Goal: Book appointment/travel/reservation

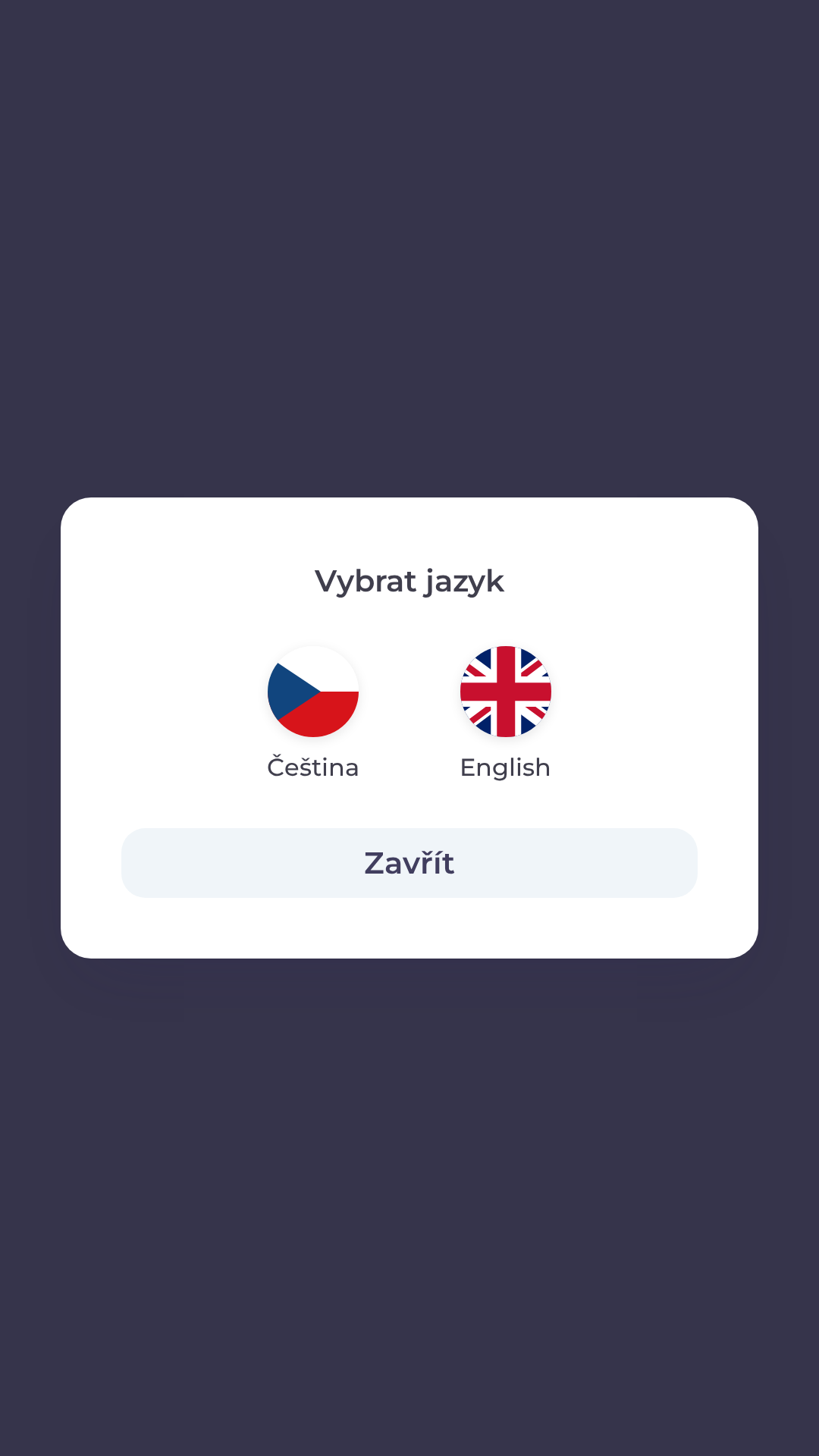
click at [478, 697] on img "button" at bounding box center [505, 691] width 91 height 91
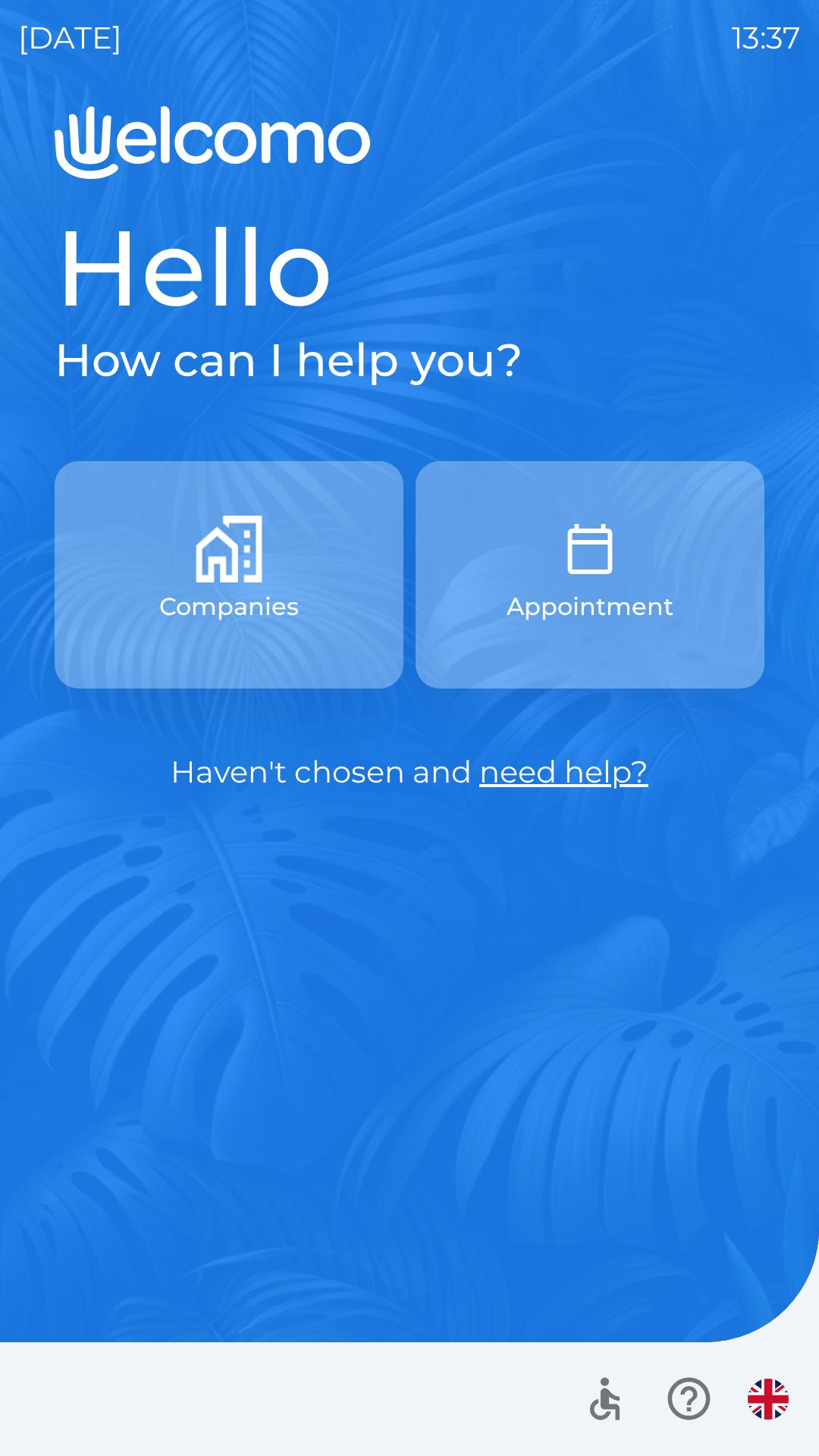
click at [747, 1388] on button "button" at bounding box center [767, 1399] width 53 height 53
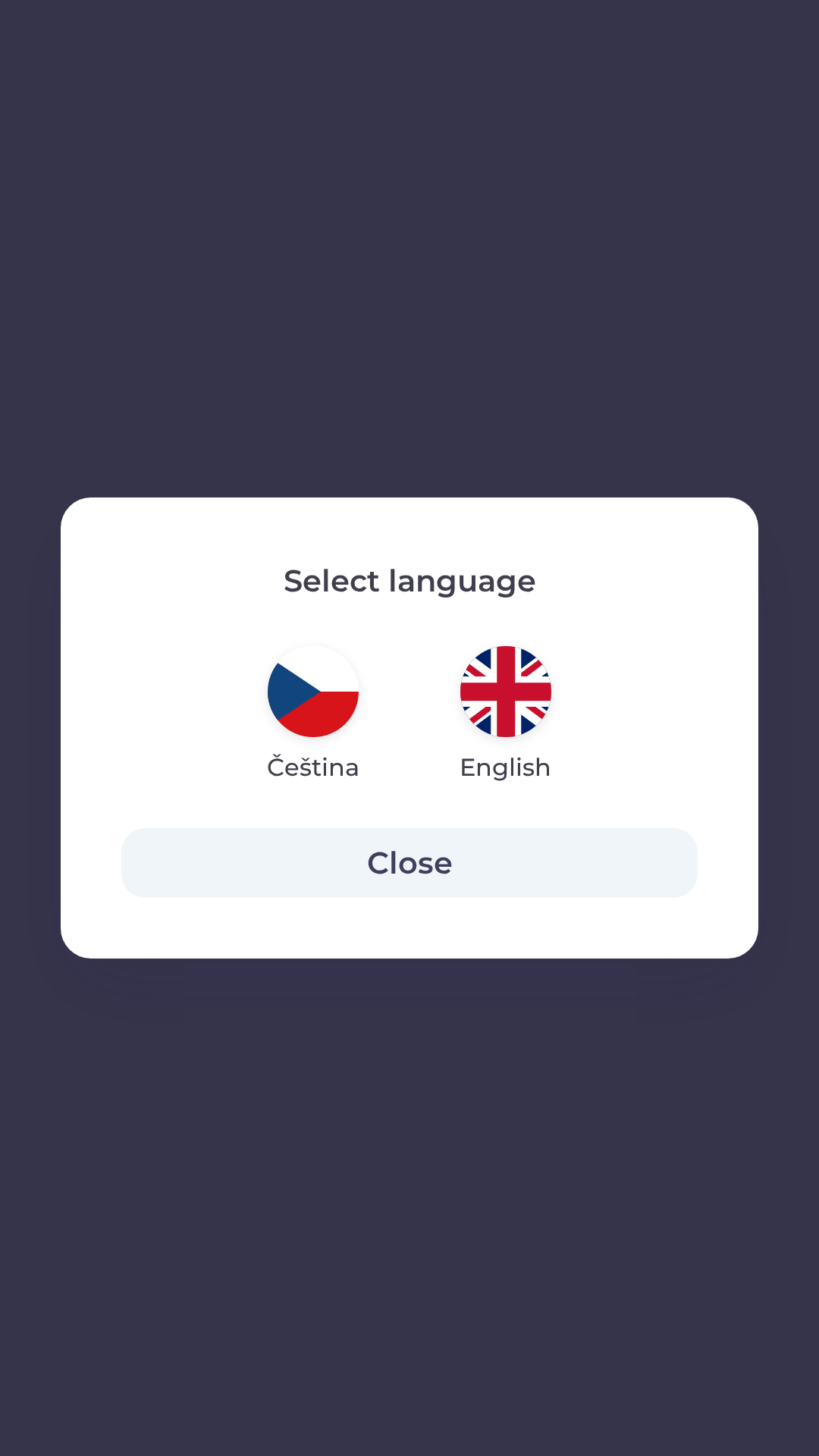
click at [337, 715] on img "button" at bounding box center [313, 691] width 91 height 91
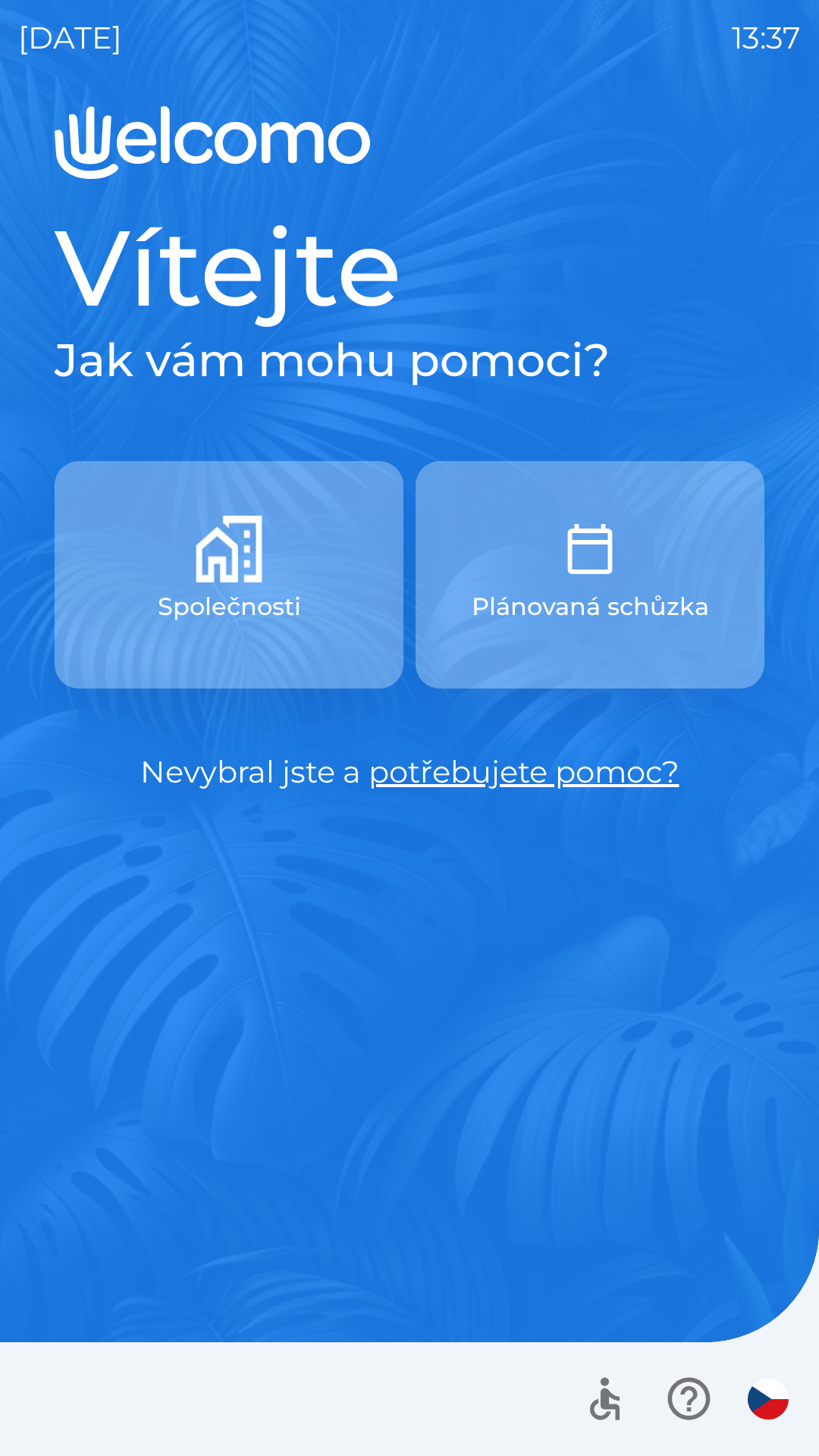
click at [596, 1404] on icon "button" at bounding box center [604, 1404] width 30 height 32
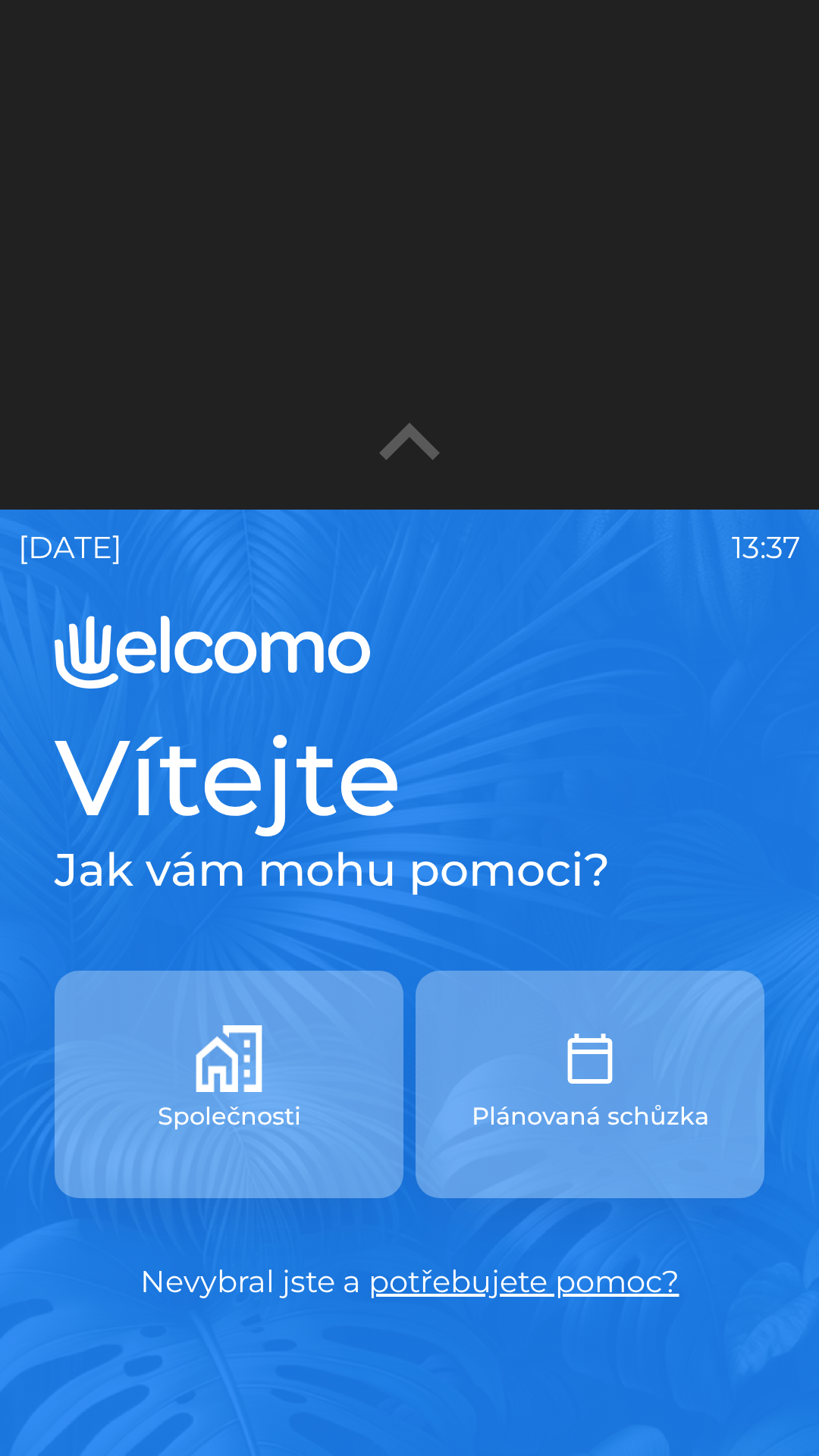
click at [423, 429] on icon "button" at bounding box center [409, 443] width 121 height 121
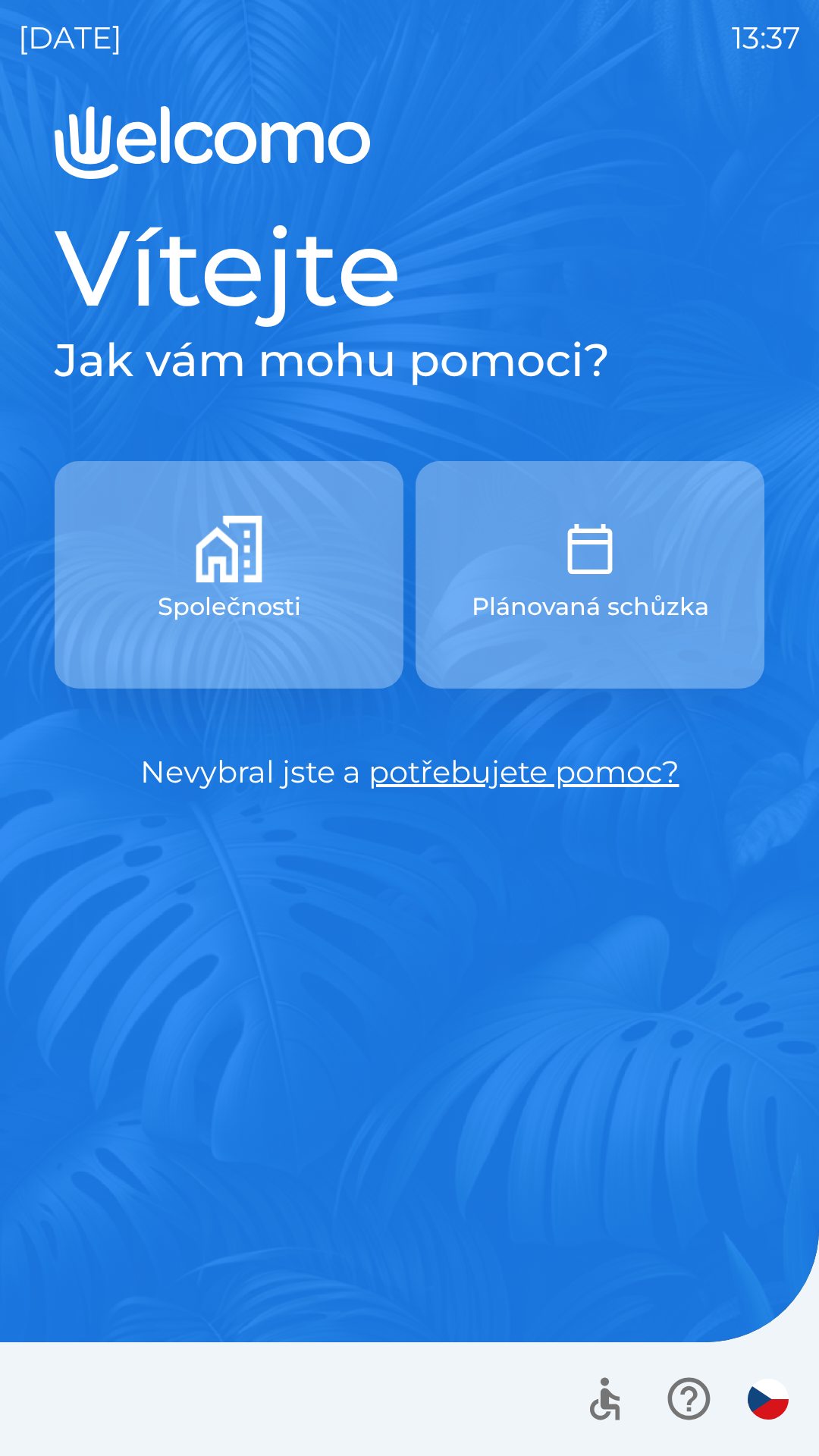
click at [660, 1388] on button "button" at bounding box center [688, 1398] width 63 height 63
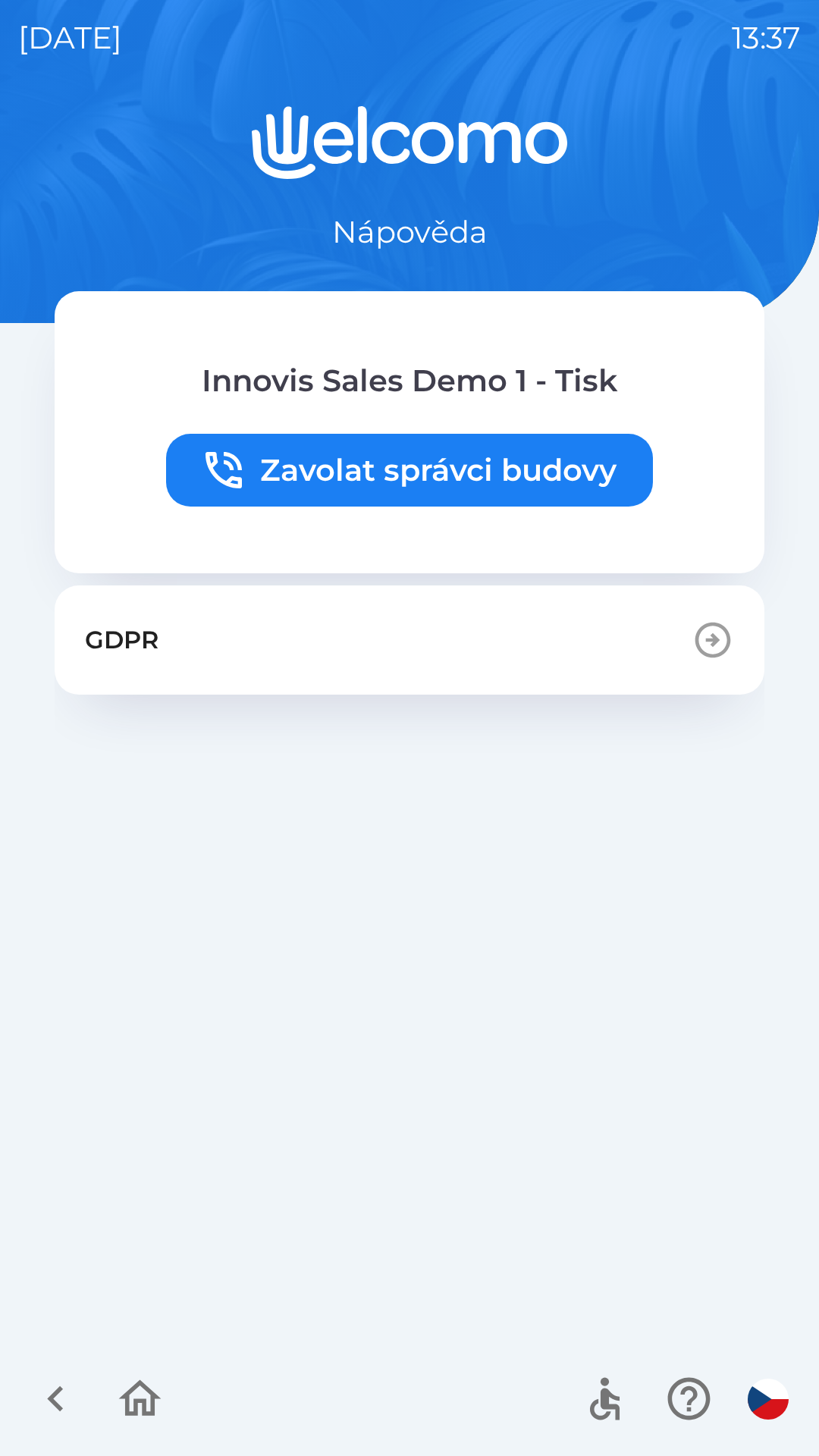
click at [134, 1393] on icon "button" at bounding box center [140, 1398] width 51 height 51
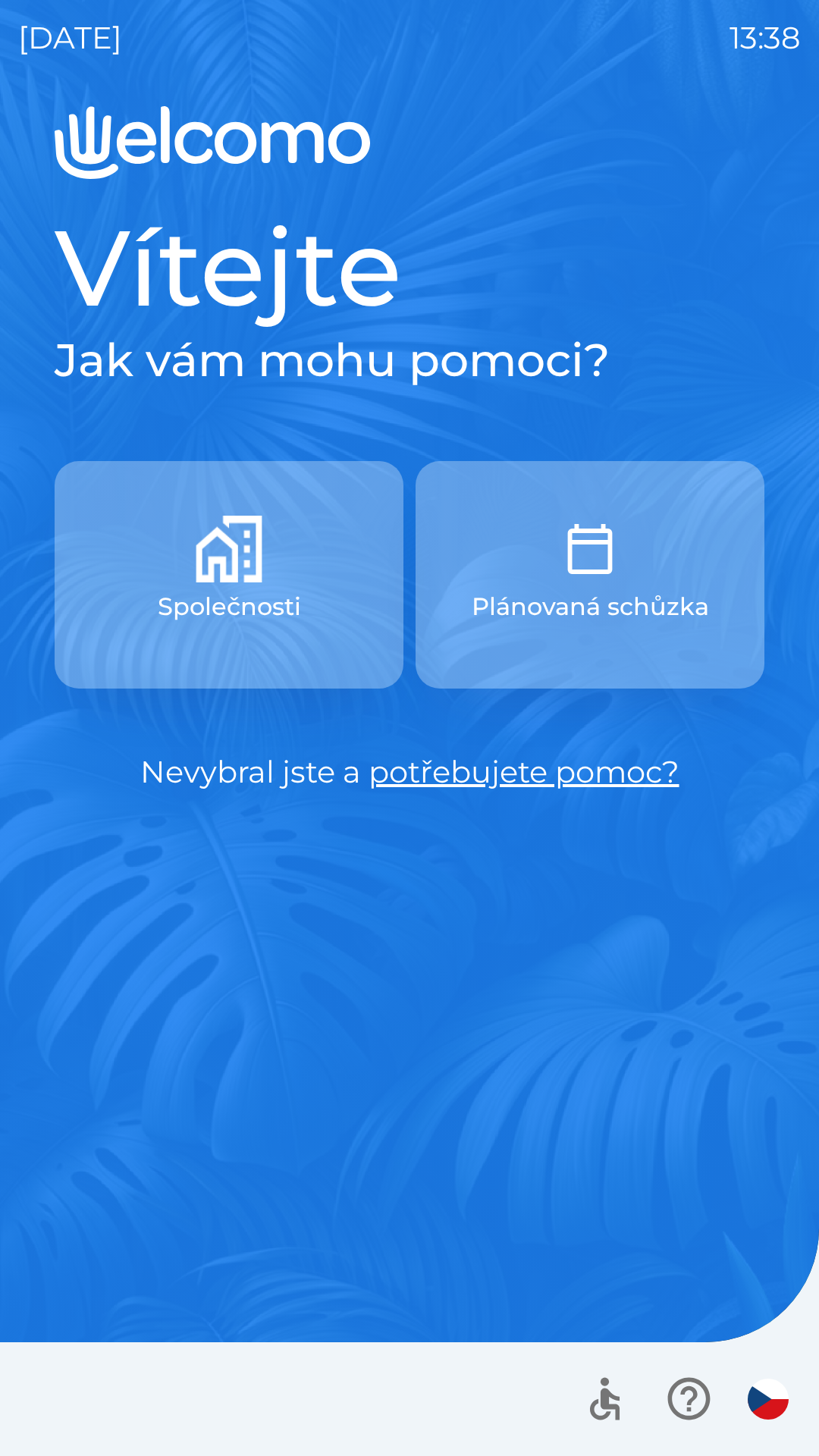
click at [209, 631] on button "Společnosti" at bounding box center [229, 575] width 348 height 227
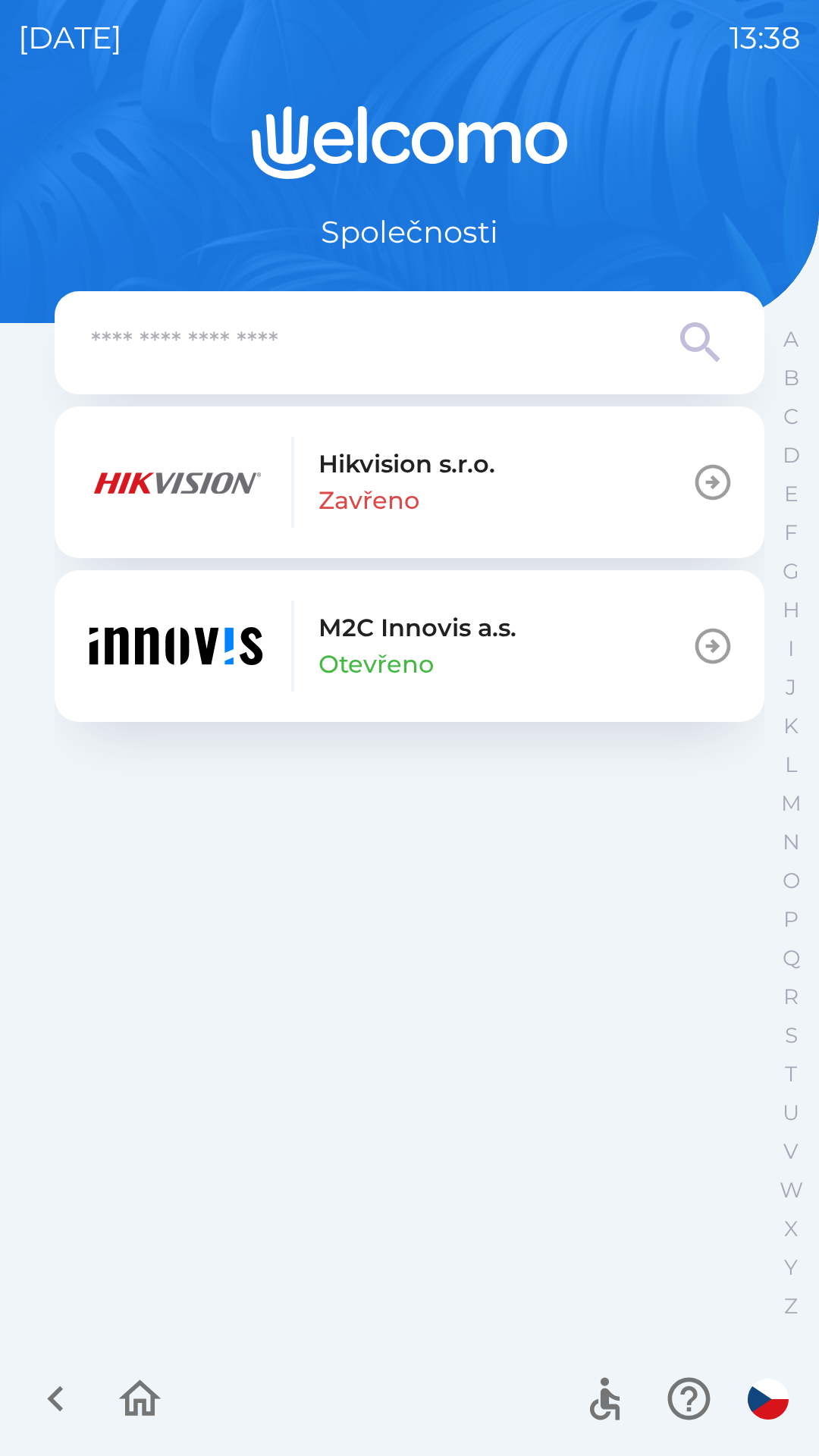
click at [243, 644] on img "button" at bounding box center [175, 646] width 182 height 91
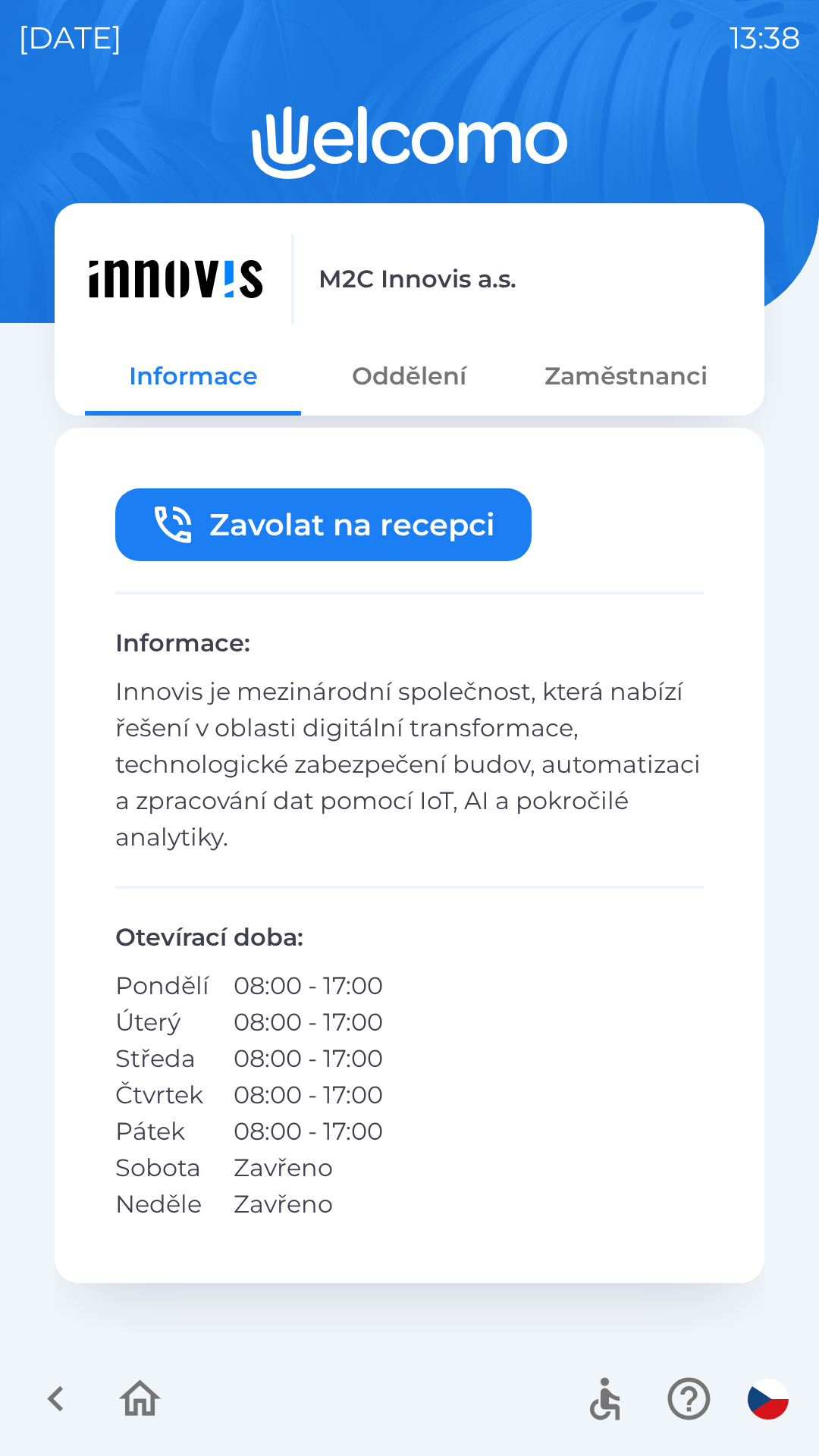
click at [400, 376] on button "Oddělení" at bounding box center [409, 376] width 216 height 55
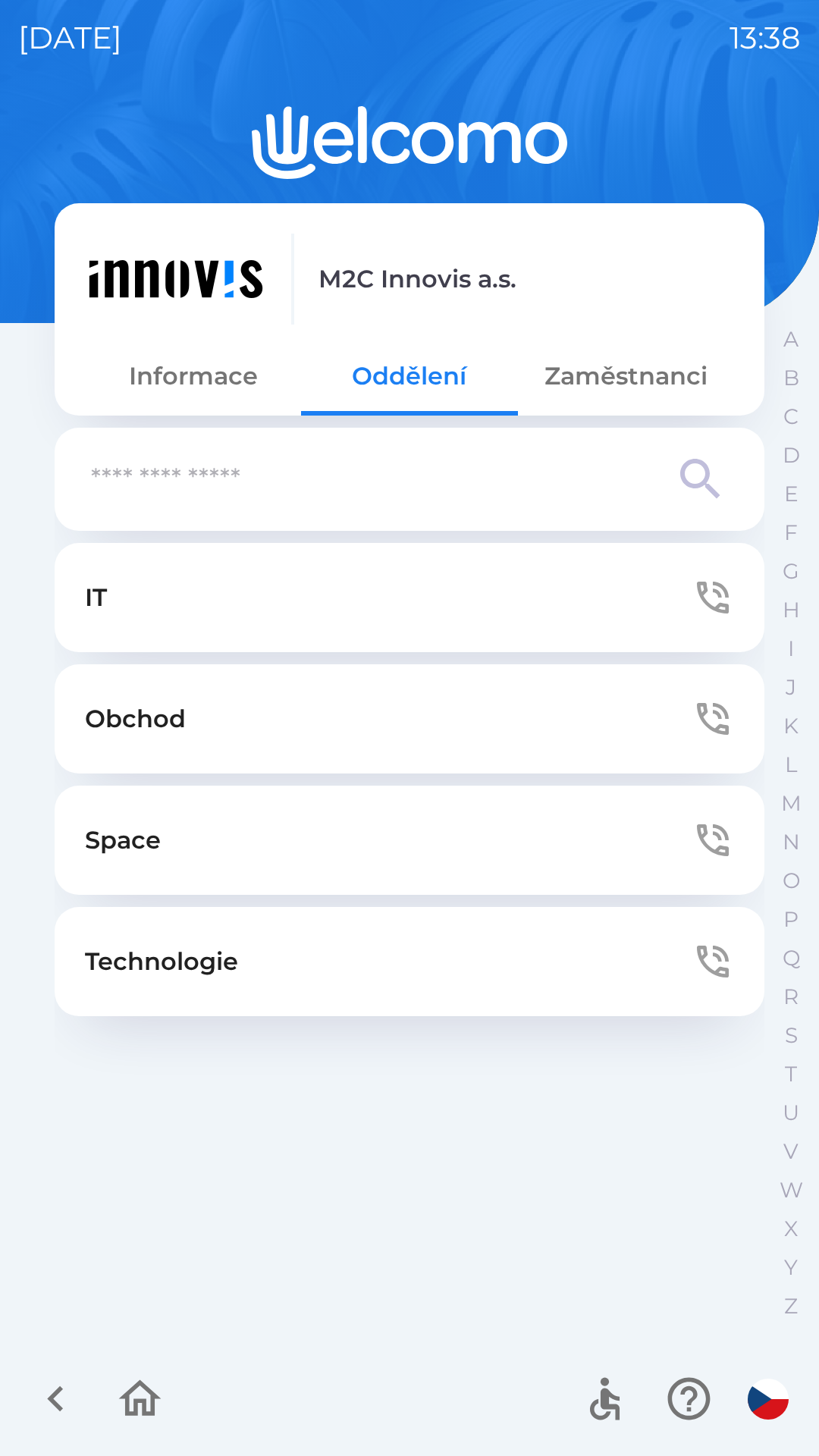
click at [4, 745] on div "[DATE] 13:38 M2C Innovis a.s. Informace Oddělení Zaměstnanci IT Obchod Space Te…" at bounding box center [409, 728] width 819 height 1456
click at [67, 716] on button "Obchod" at bounding box center [409, 718] width 709 height 109
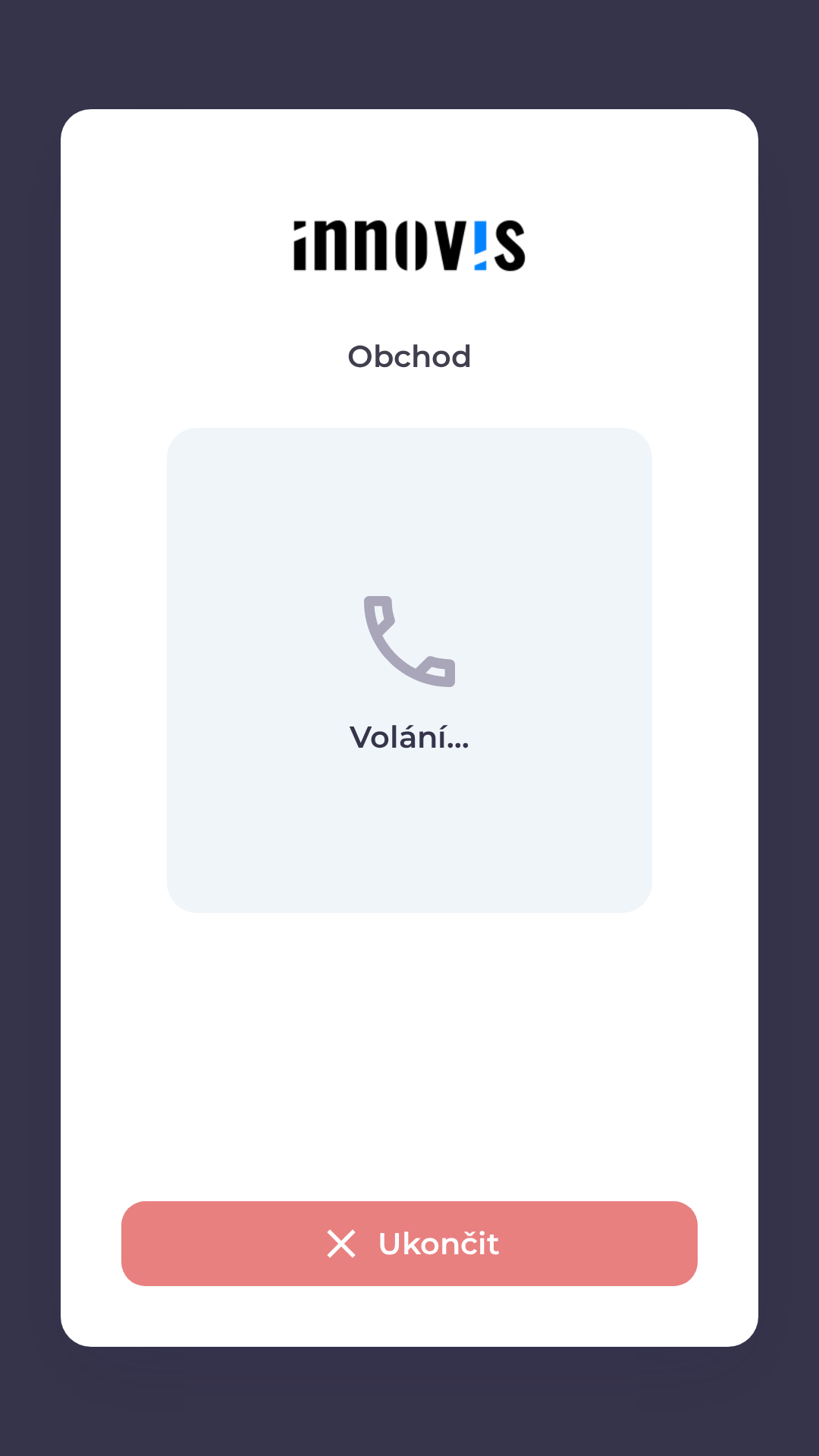
click at [395, 1241] on button "Ukončit" at bounding box center [409, 1244] width 576 height 85
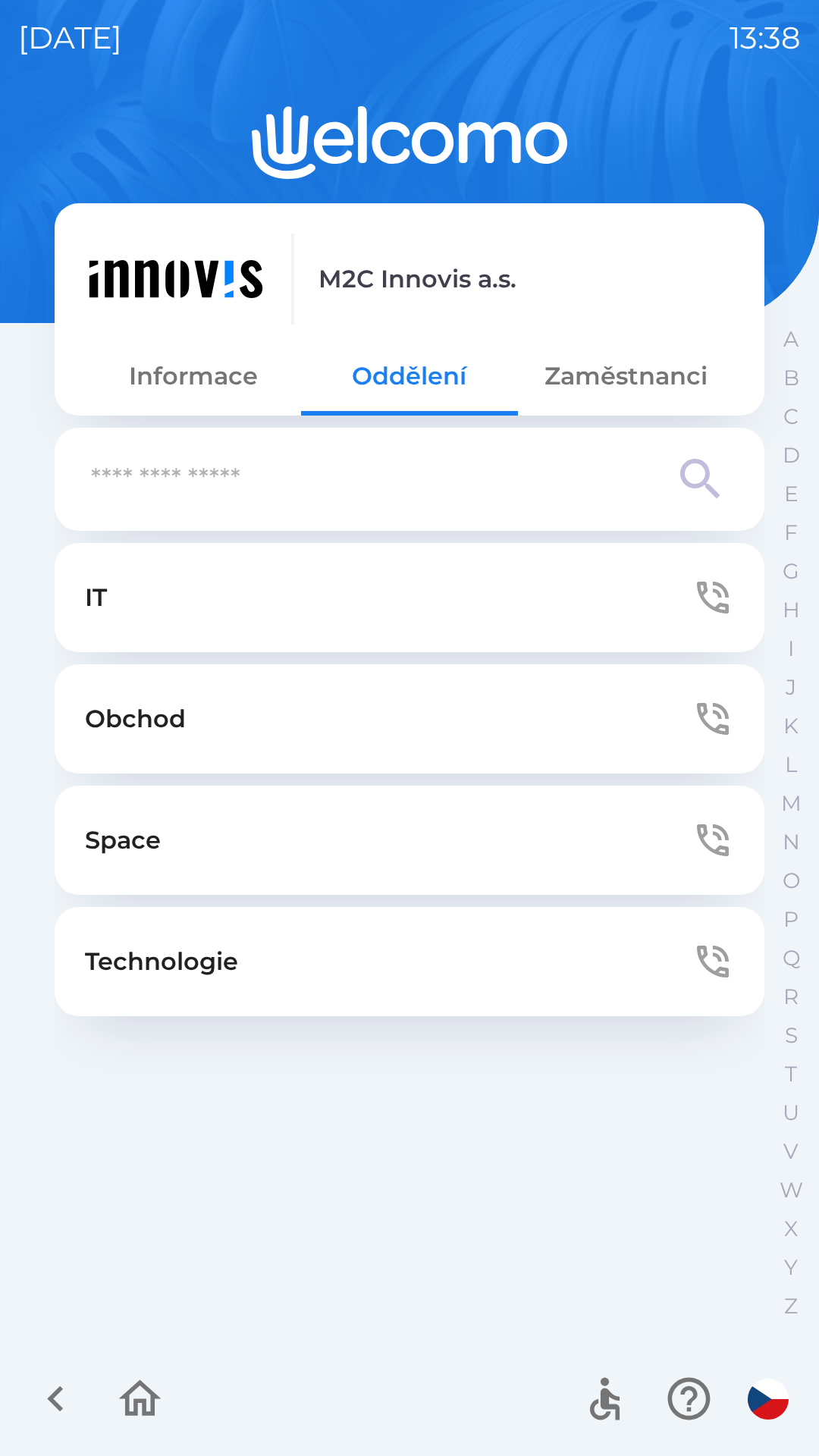
click at [641, 374] on button "Zaměstnanci" at bounding box center [626, 376] width 216 height 55
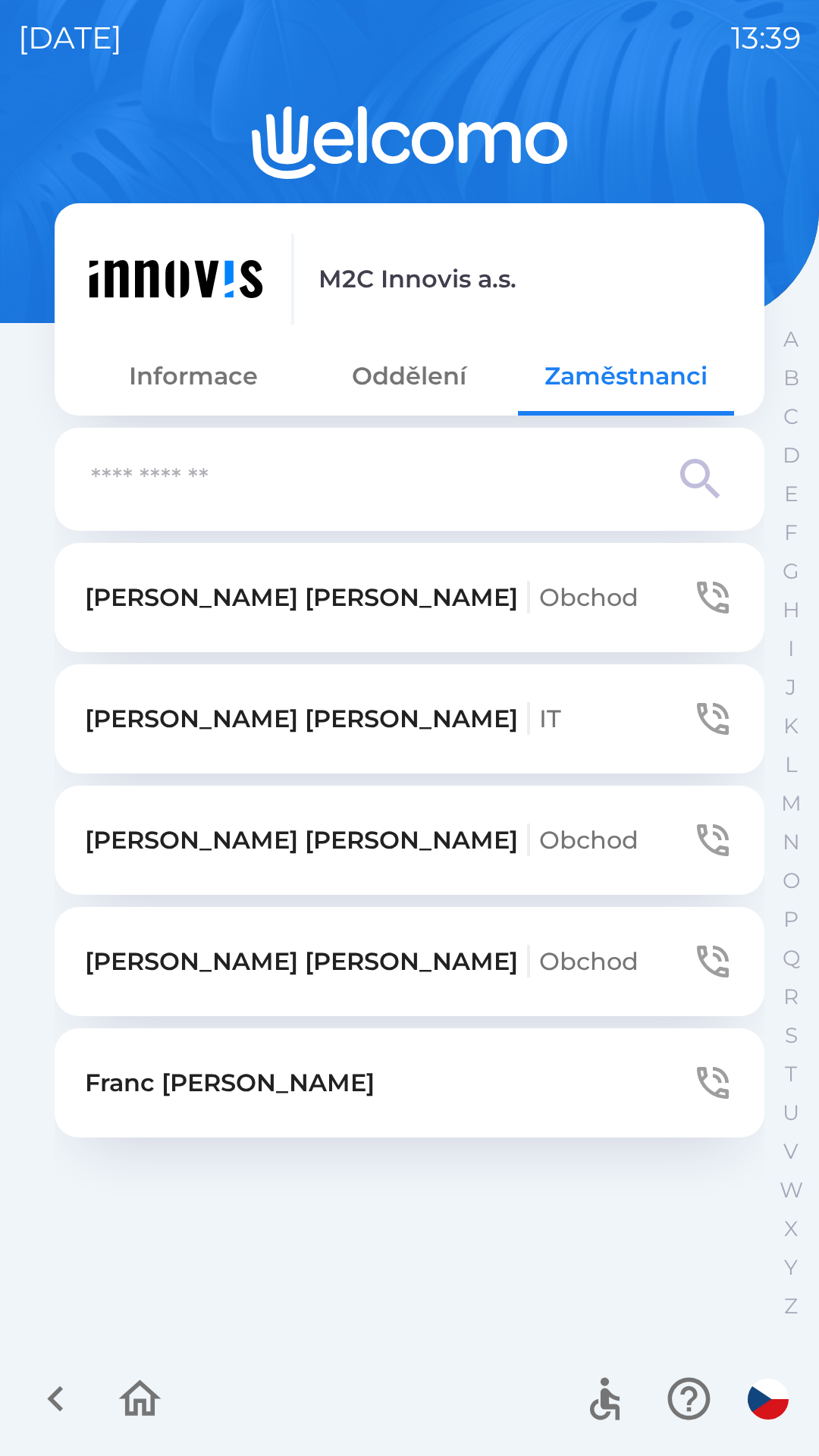
click at [166, 1079] on p "[PERSON_NAME]" at bounding box center [229, 1083] width 290 height 37
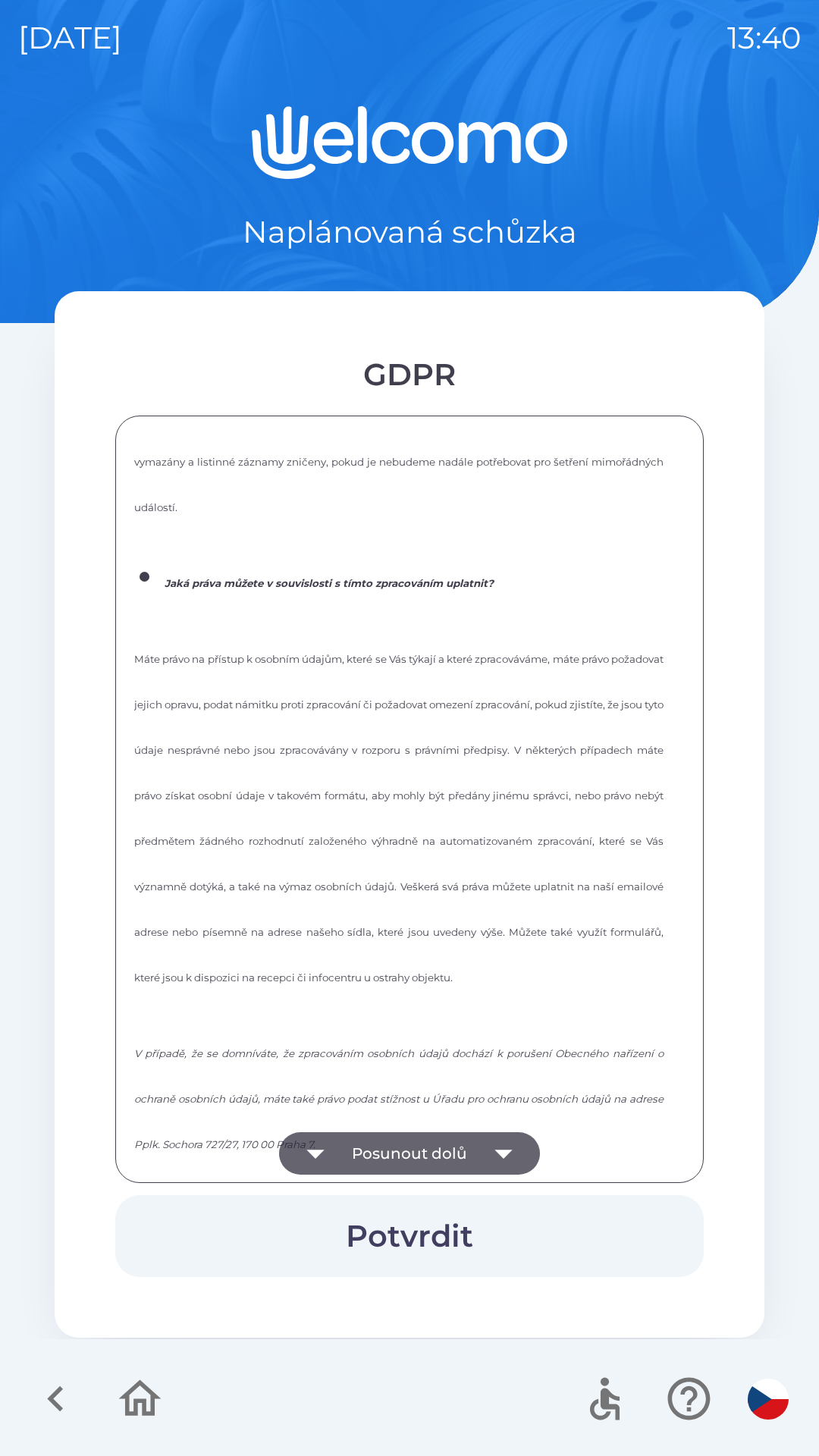
scroll to position [2046, 0]
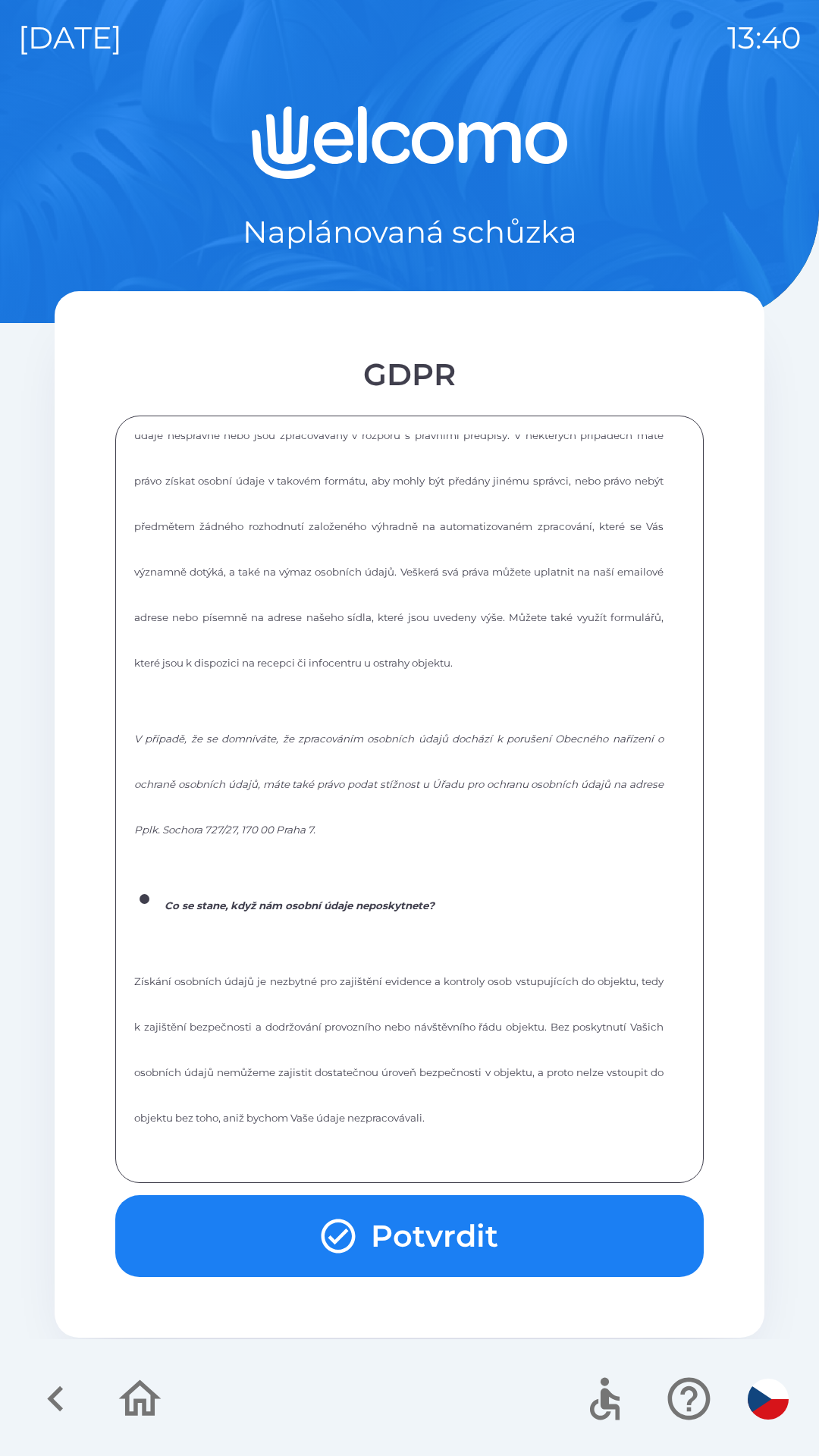
click at [353, 1224] on icon "button" at bounding box center [338, 1236] width 41 height 41
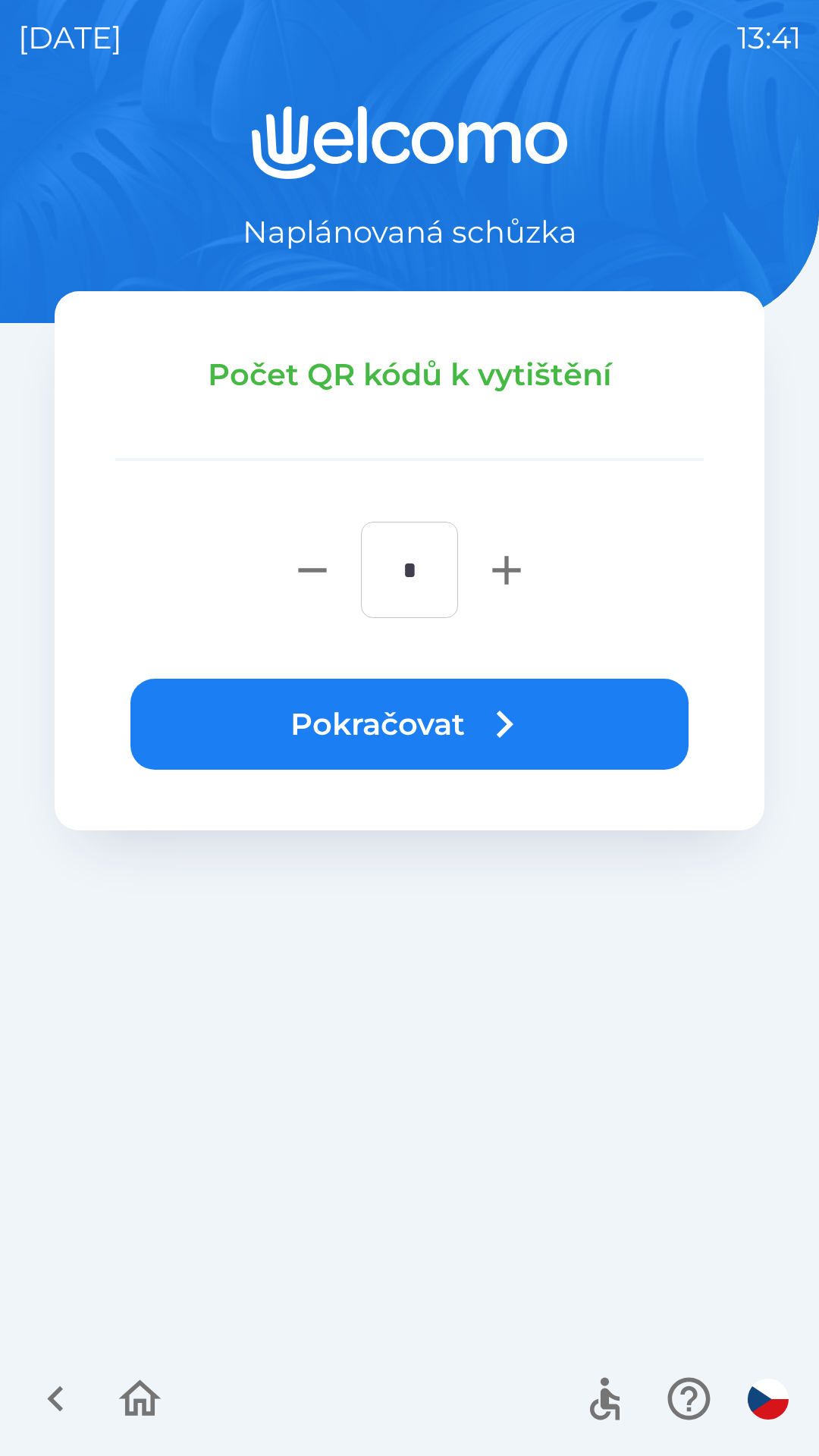
click at [386, 716] on button "Pokračovat" at bounding box center [409, 724] width 558 height 91
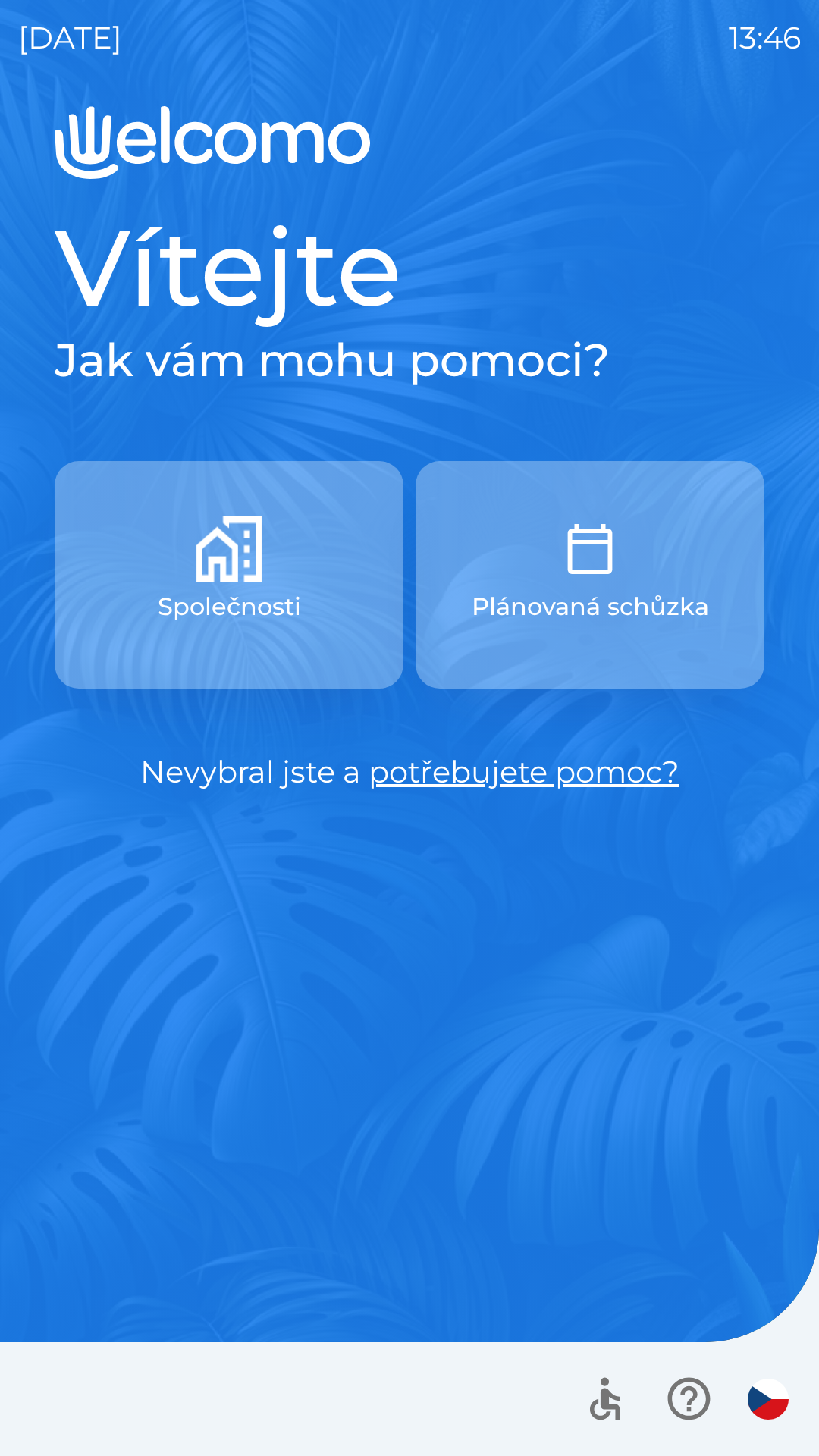
click at [688, 602] on p "Plánovaná schůzka" at bounding box center [590, 607] width 238 height 37
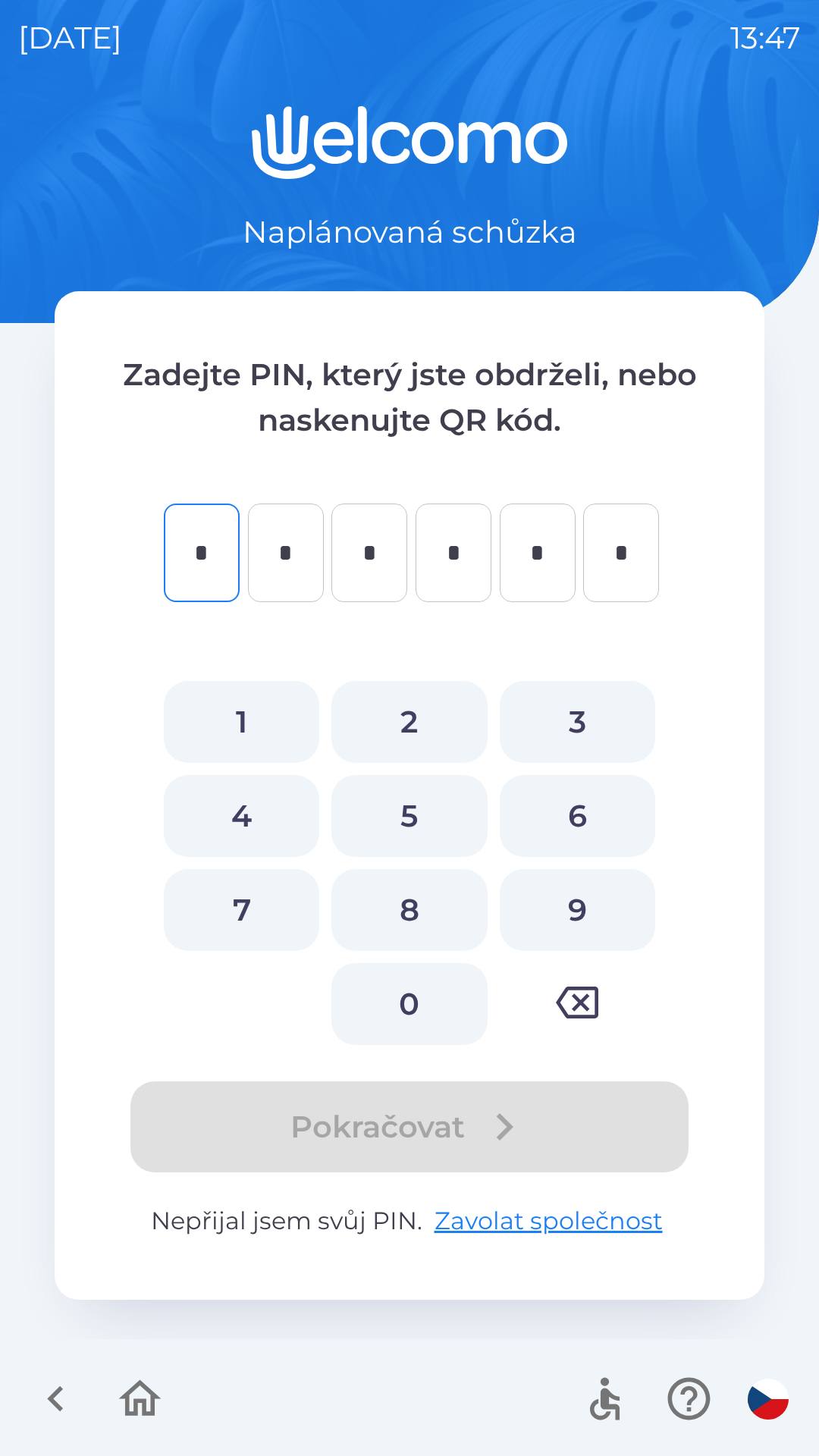
type input "*"
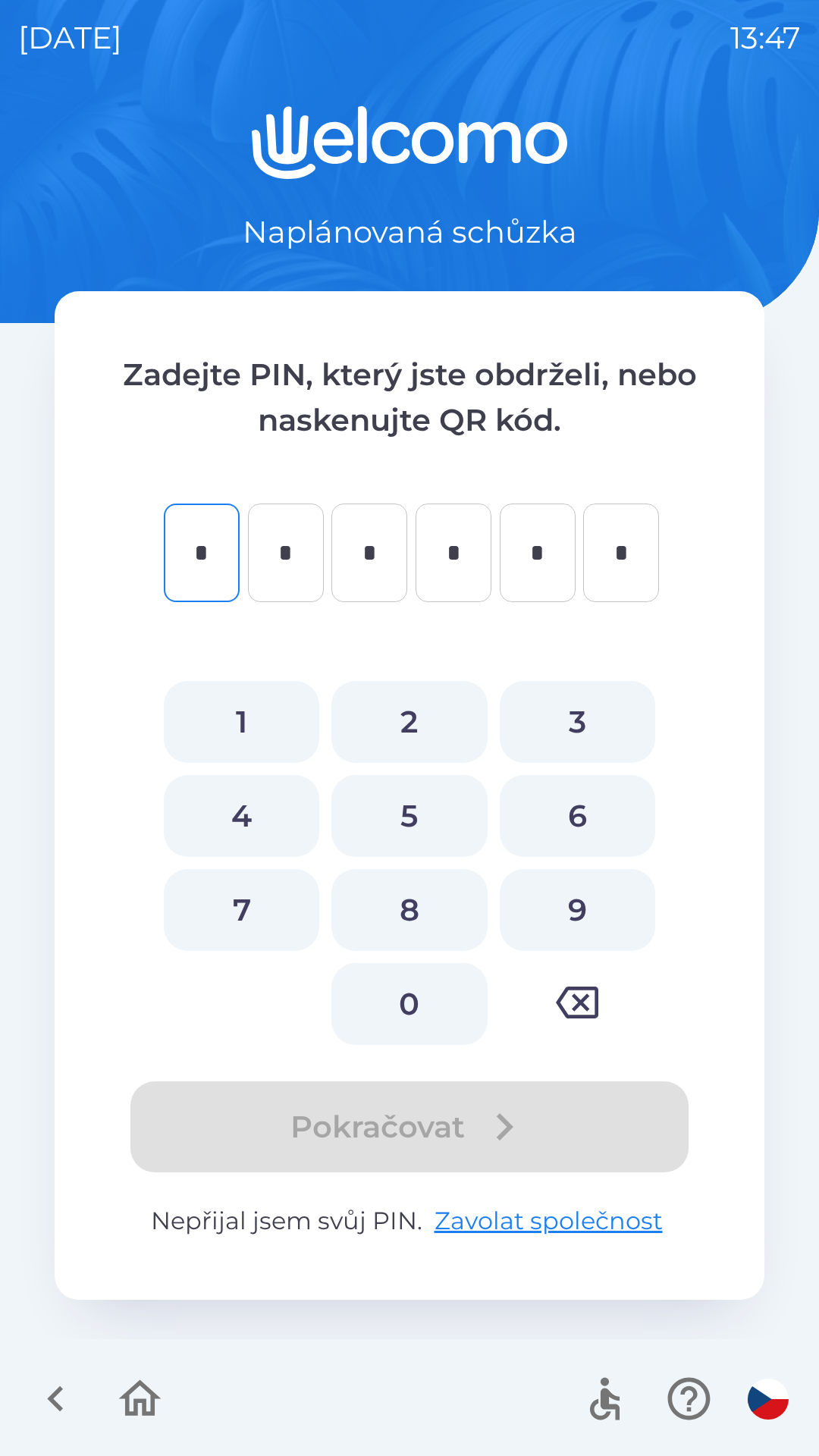
type input "*"
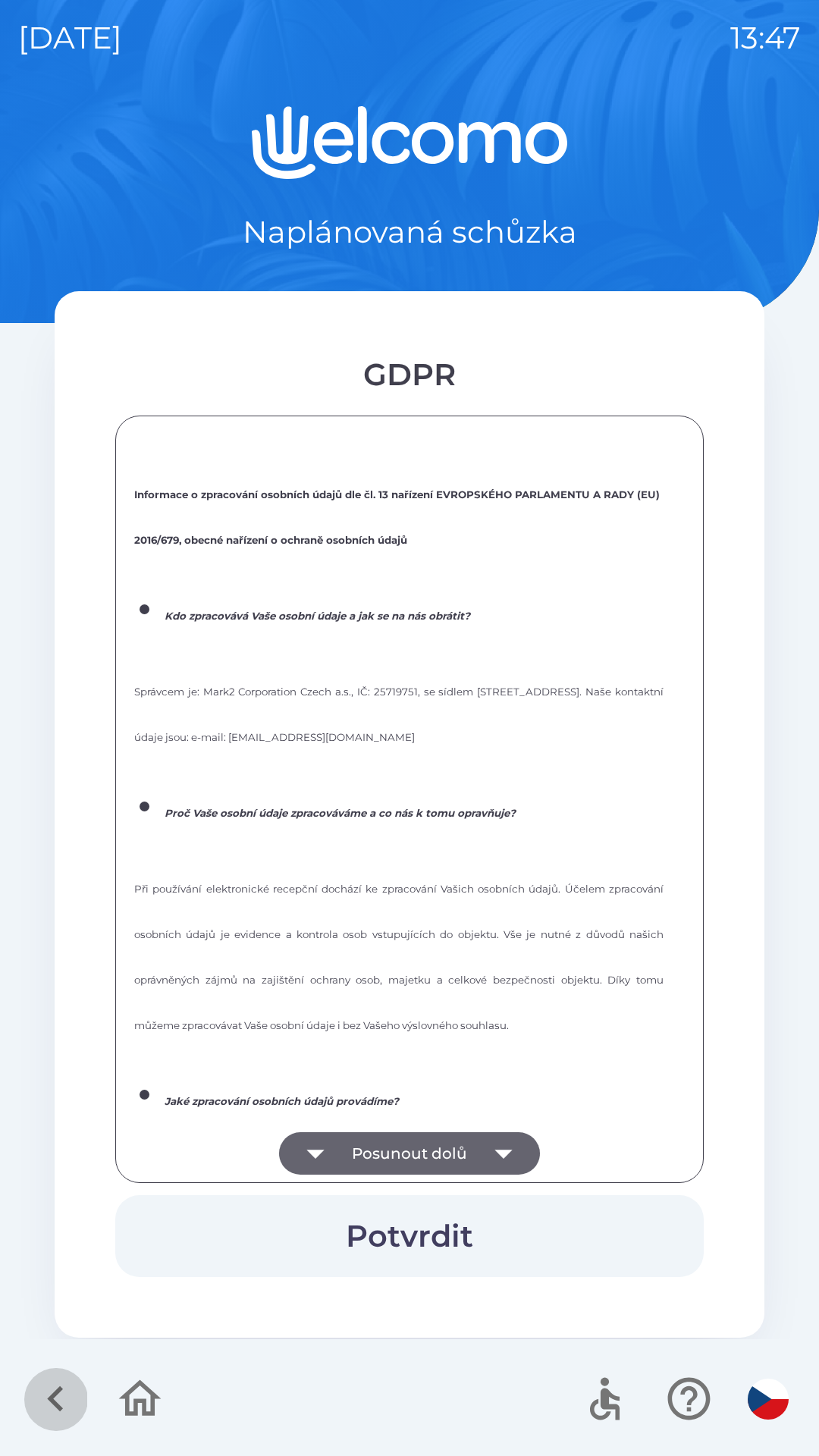
click at [55, 1393] on icon "button" at bounding box center [55, 1399] width 16 height 26
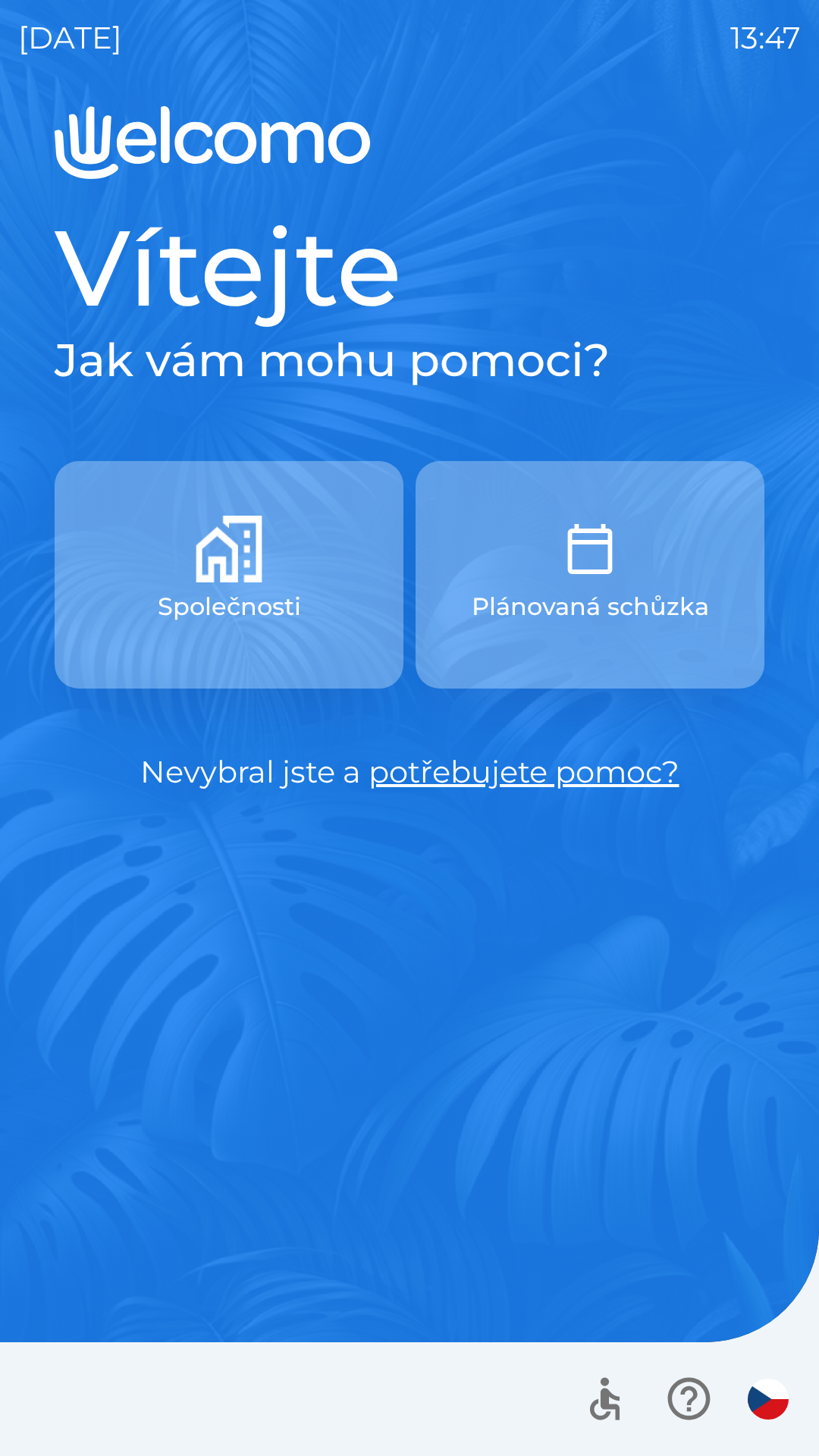
click at [672, 591] on p "Plánovaná schůzka" at bounding box center [590, 607] width 238 height 37
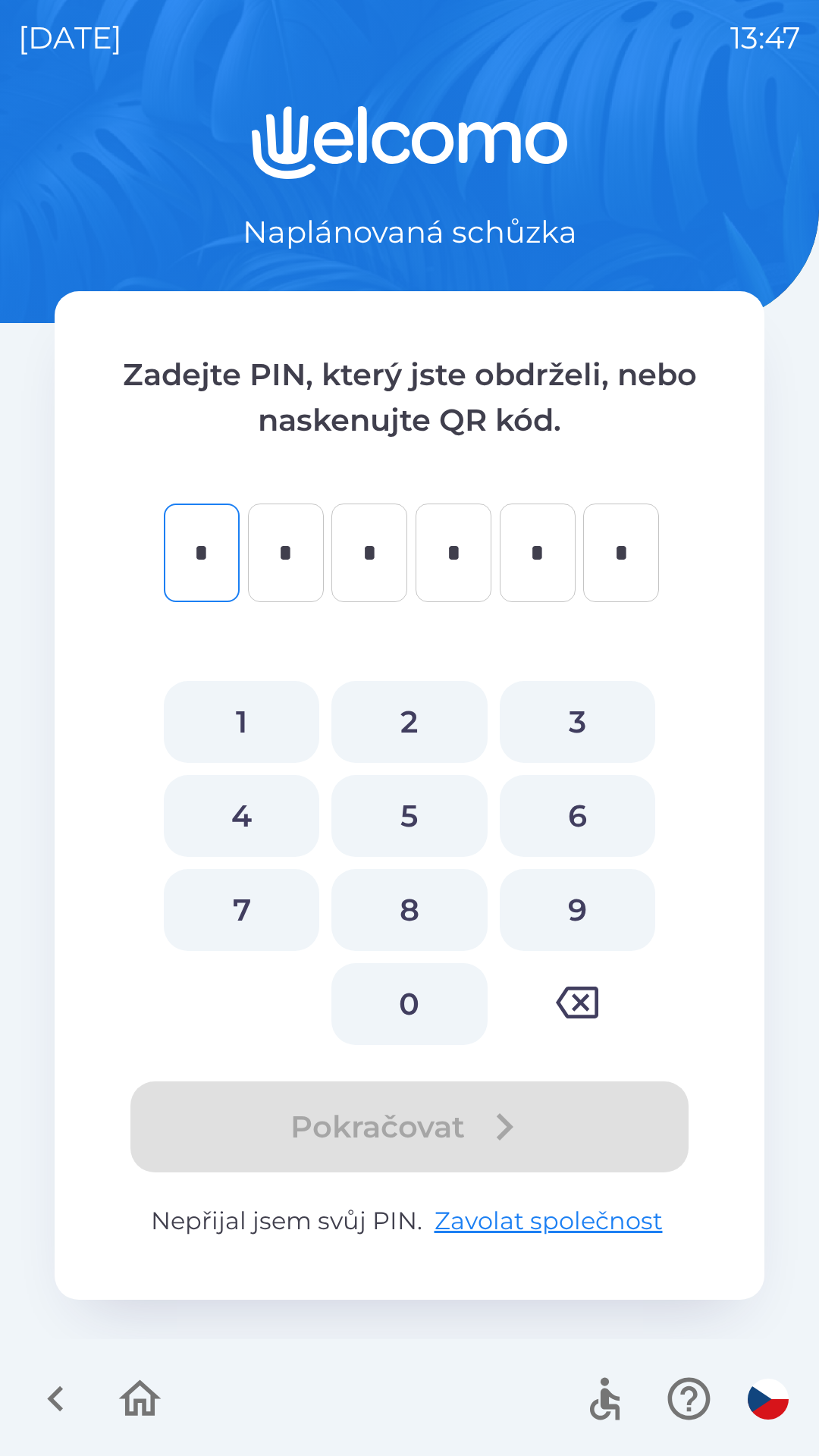
type input "*"
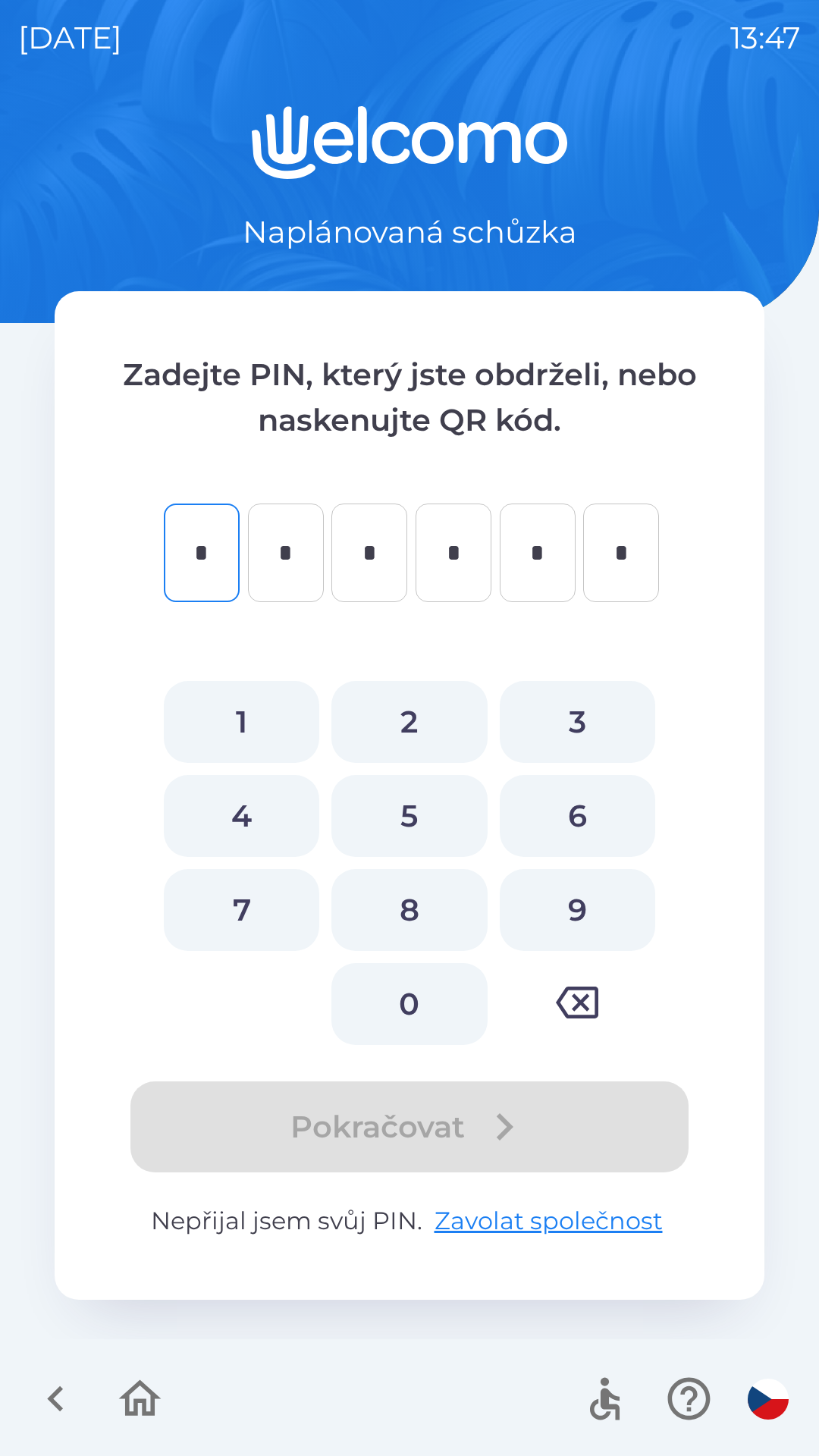
type input "*"
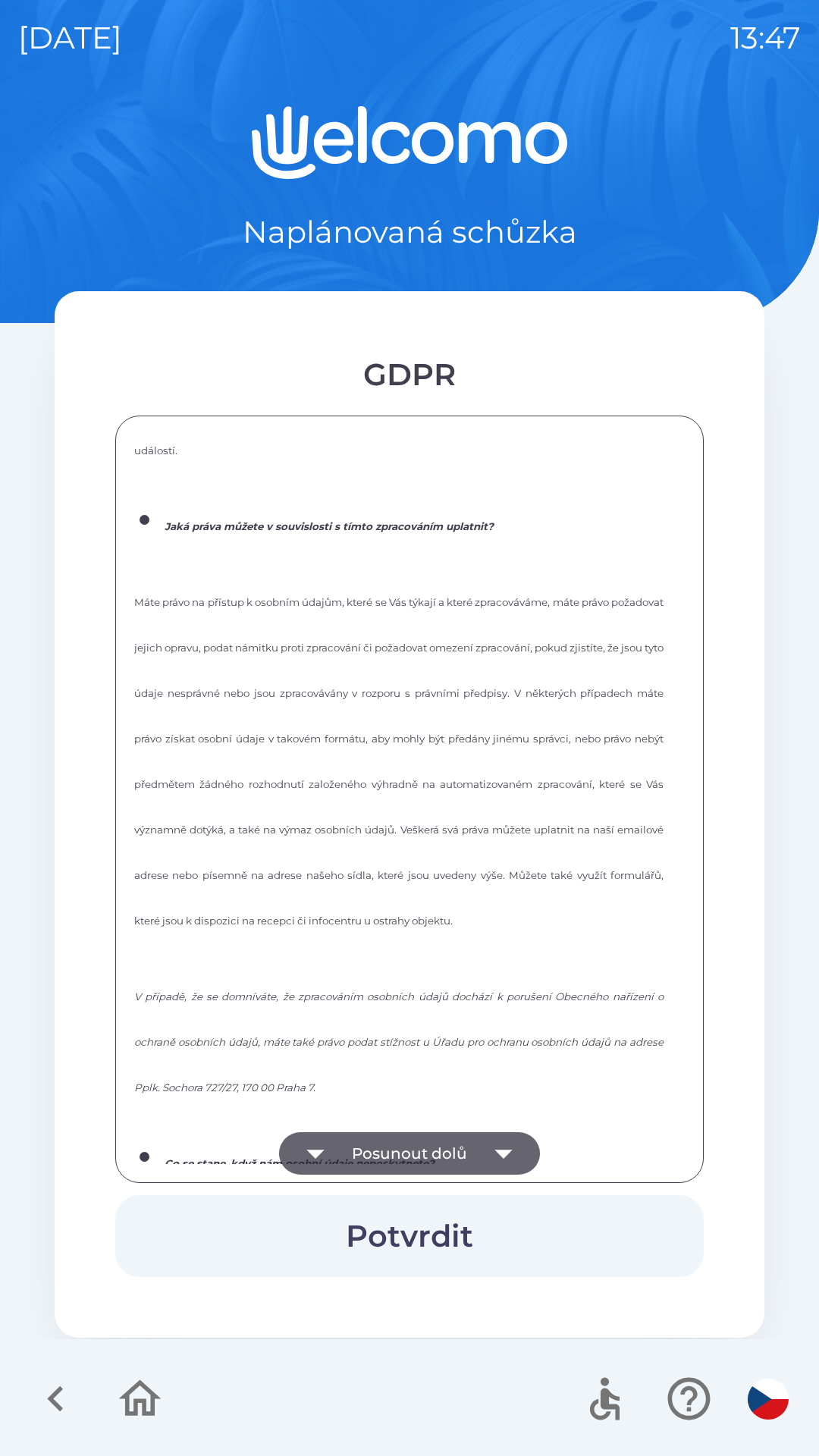
scroll to position [2046, 0]
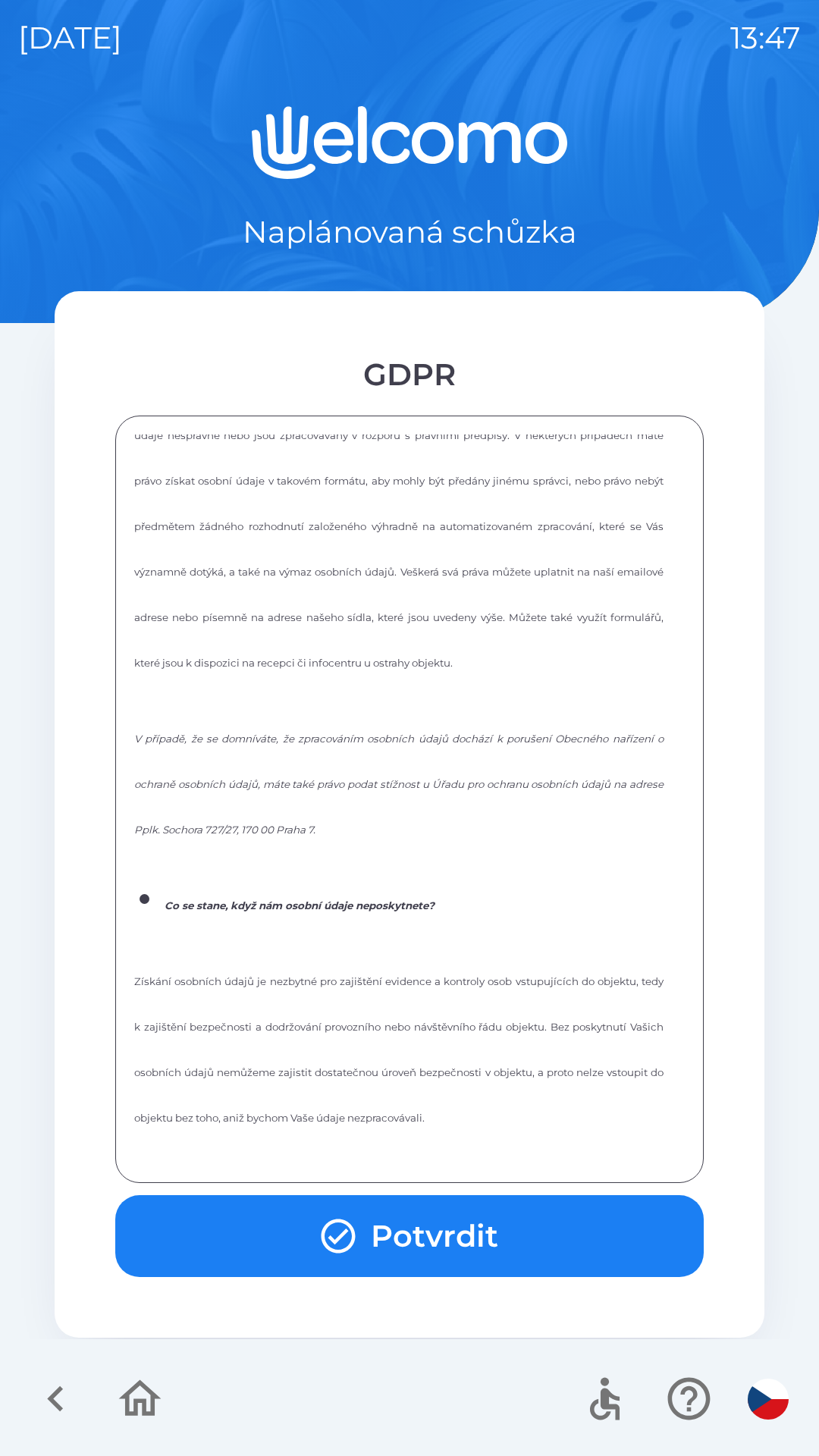
click at [71, 1387] on icon "button" at bounding box center [56, 1398] width 51 height 51
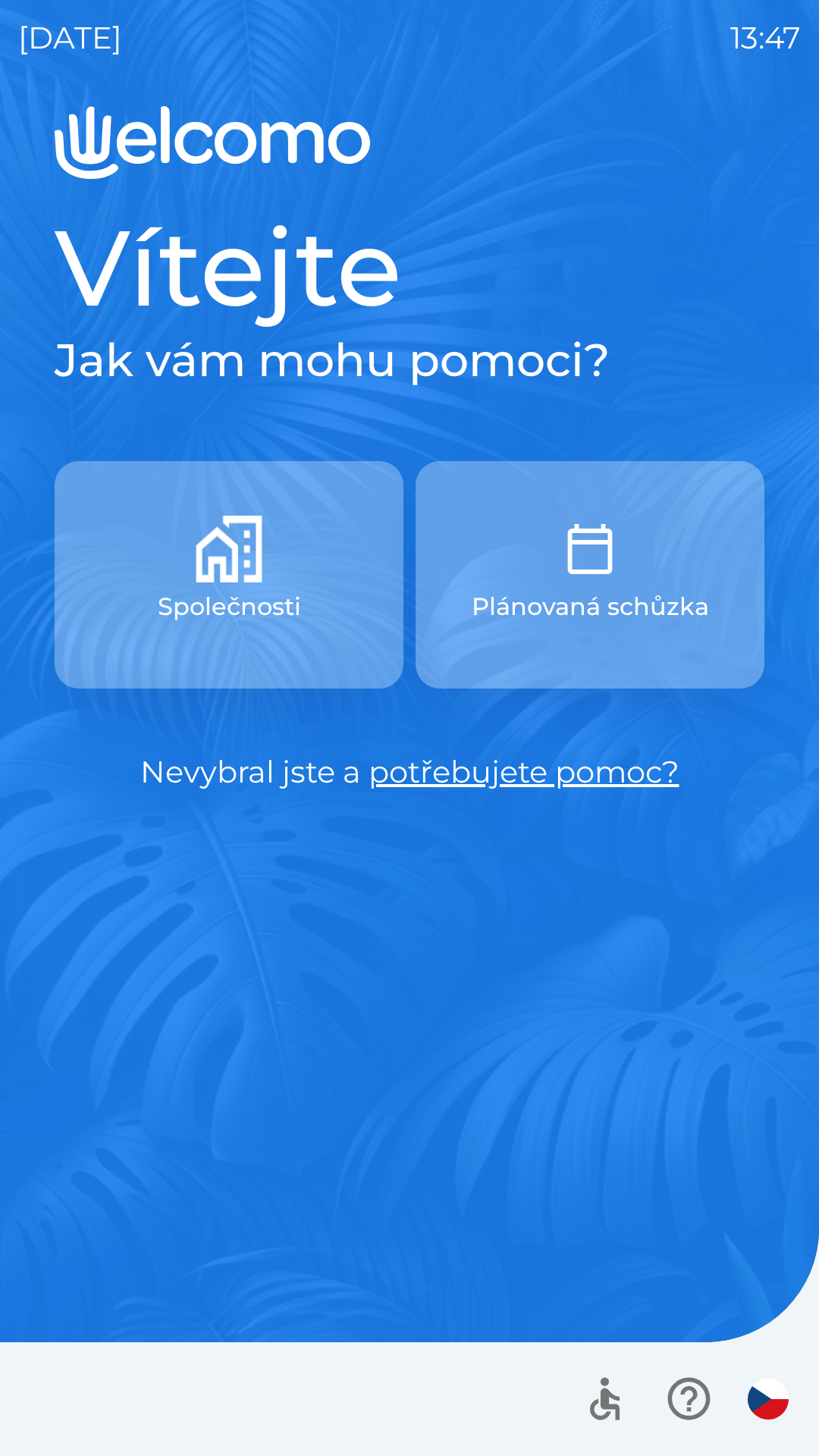
click at [644, 606] on p "Plánovaná schůzka" at bounding box center [590, 607] width 238 height 37
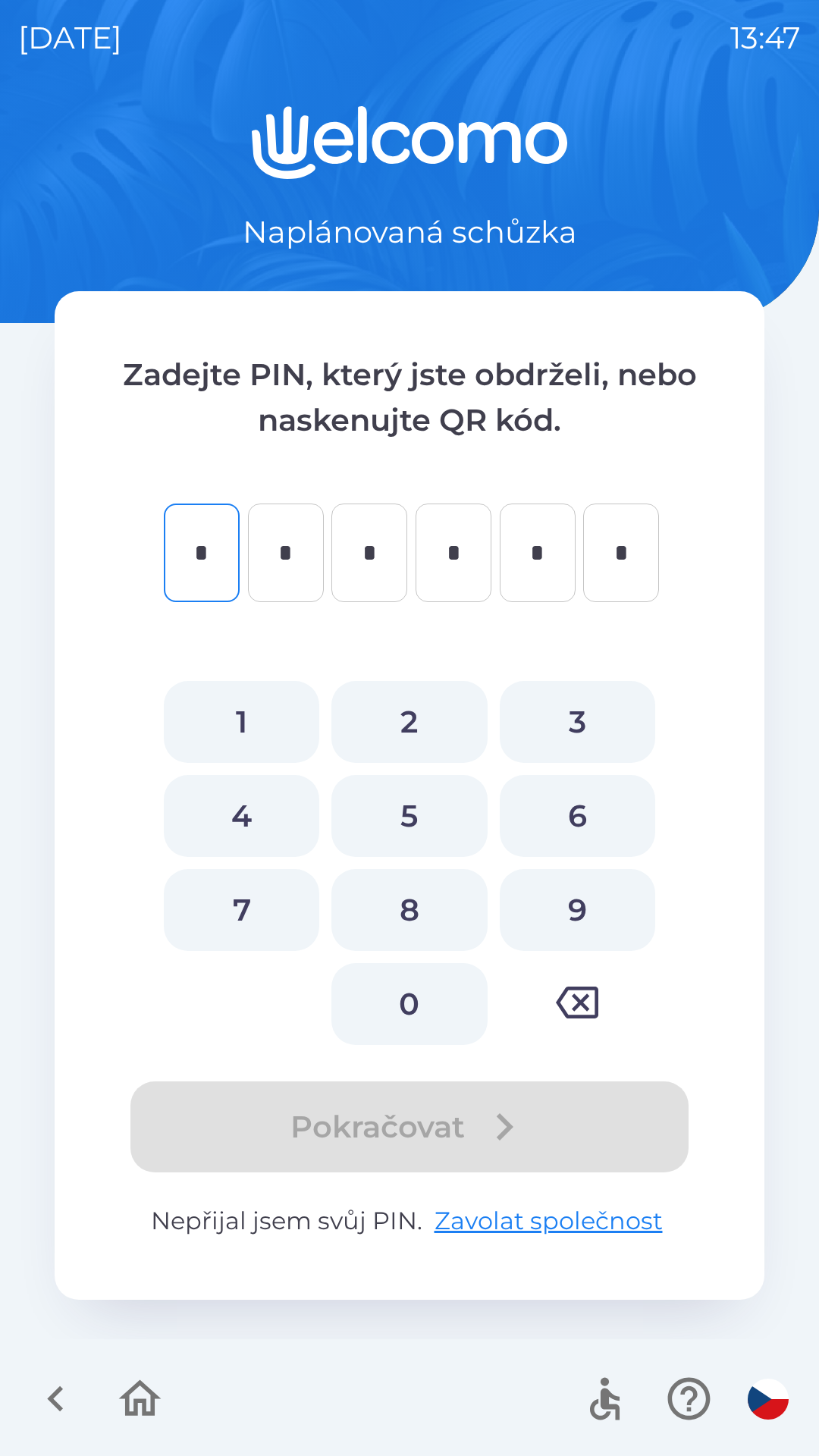
click at [415, 817] on button "5" at bounding box center [408, 816] width 155 height 82
type input "*"
click at [415, 910] on button "8" at bounding box center [408, 910] width 155 height 82
type input "*"
click at [416, 815] on button "5" at bounding box center [408, 816] width 155 height 82
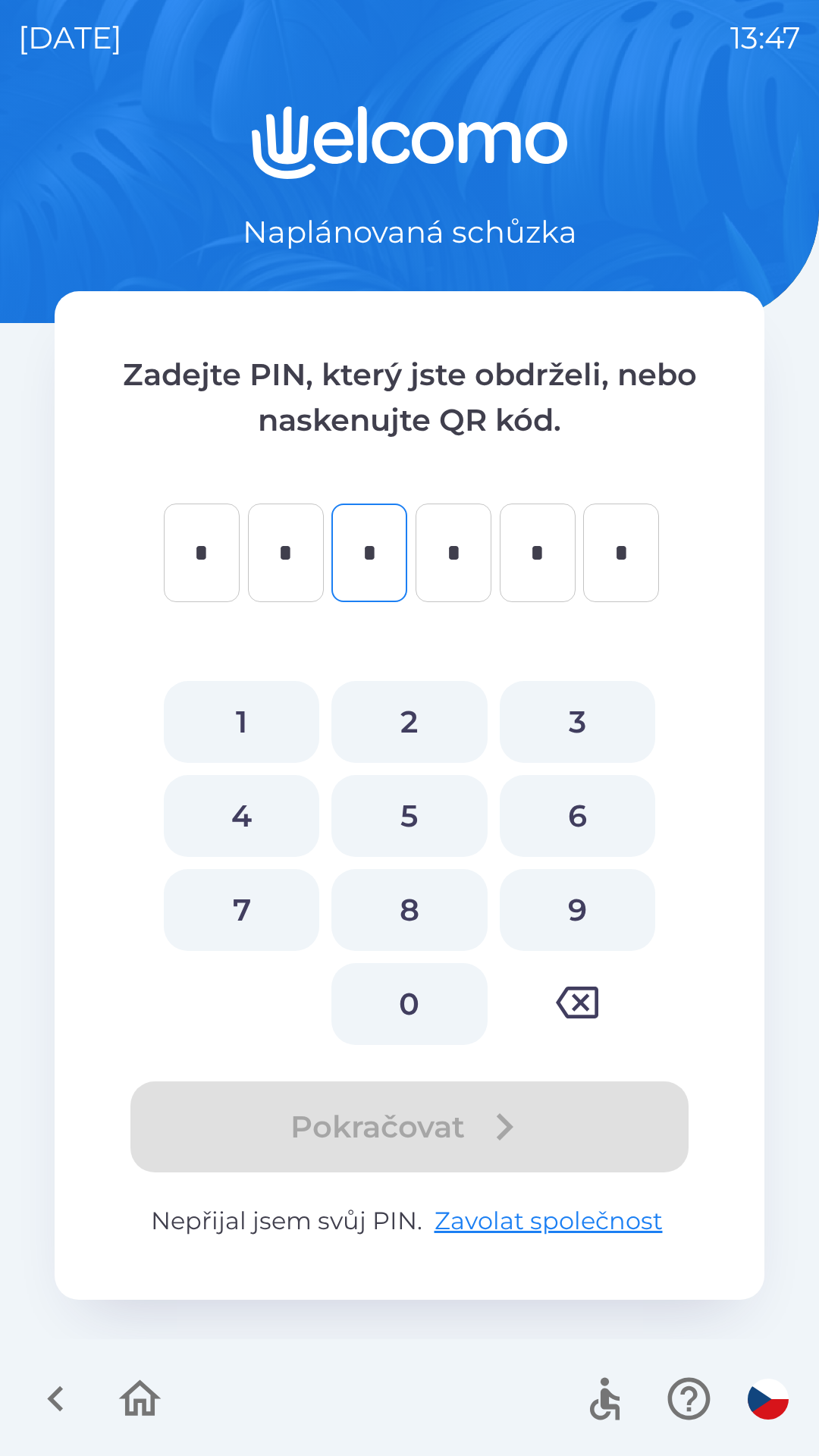
type input "*"
click at [598, 803] on button "6" at bounding box center [576, 816] width 155 height 82
type input "*"
click at [442, 993] on button "0" at bounding box center [408, 1003] width 155 height 82
type input "*"
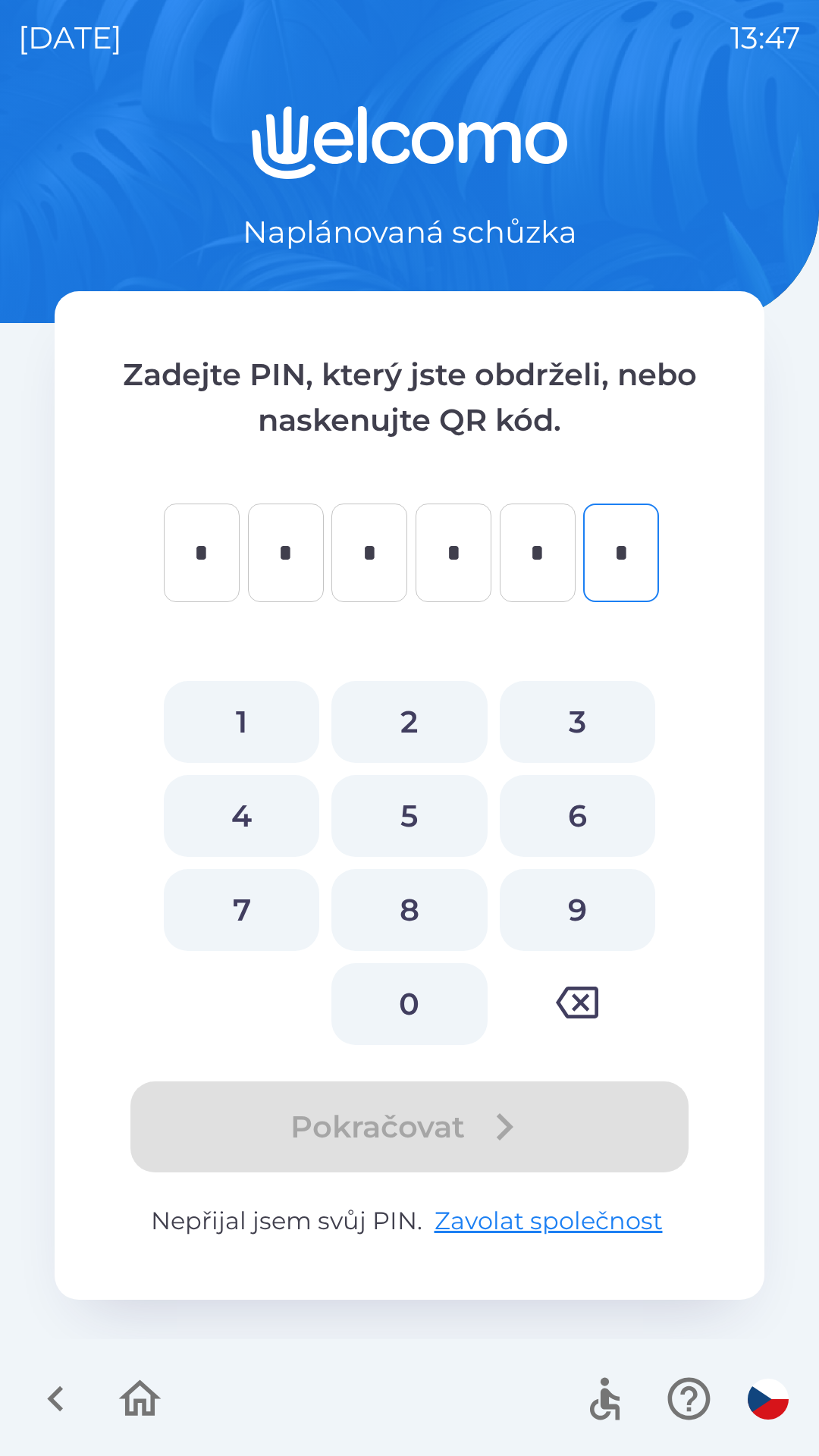
click at [568, 913] on button "9" at bounding box center [576, 910] width 155 height 82
type input "*"
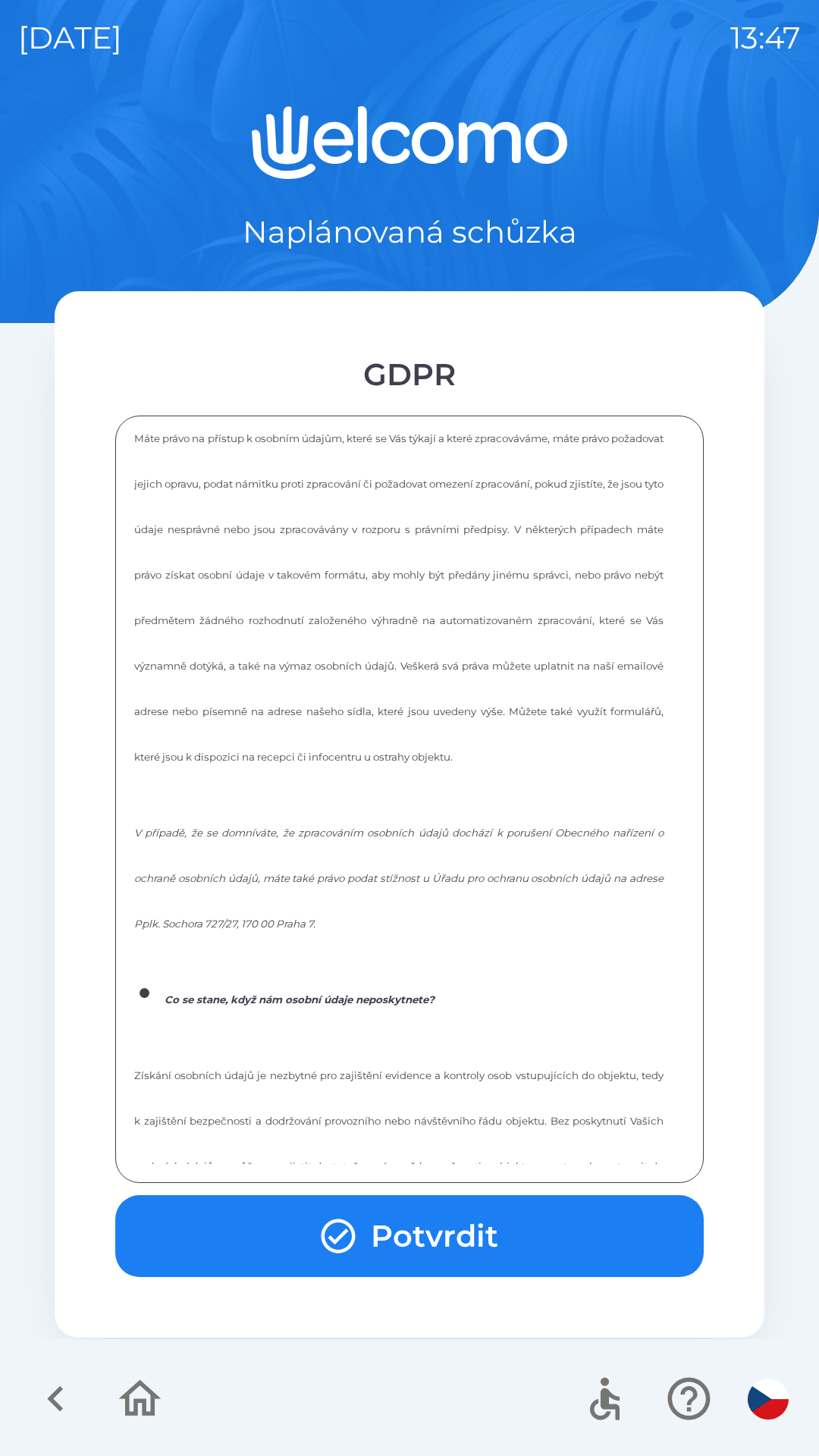
scroll to position [2046, 0]
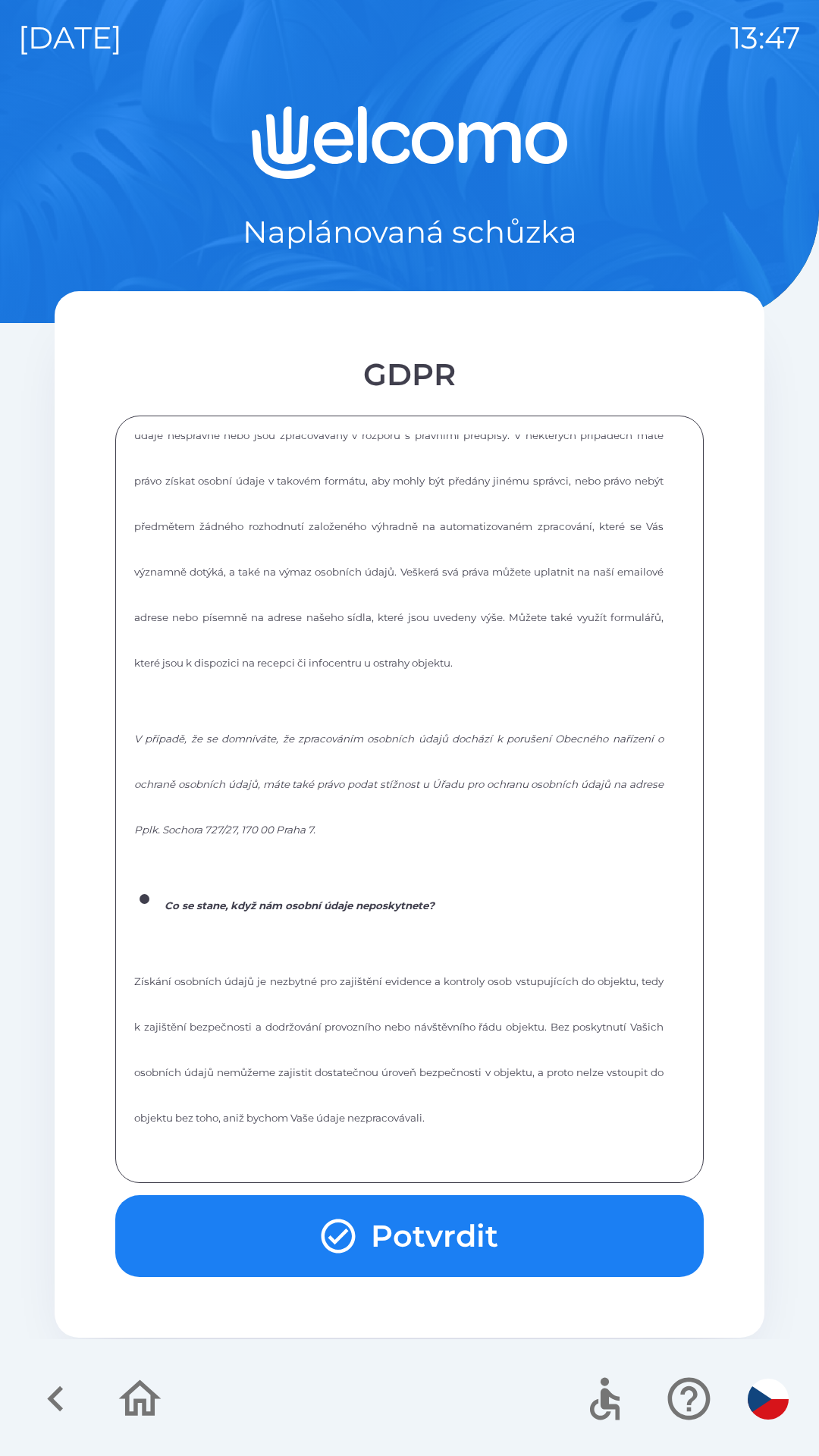
click at [459, 1235] on button "Potvrdit" at bounding box center [409, 1235] width 588 height 82
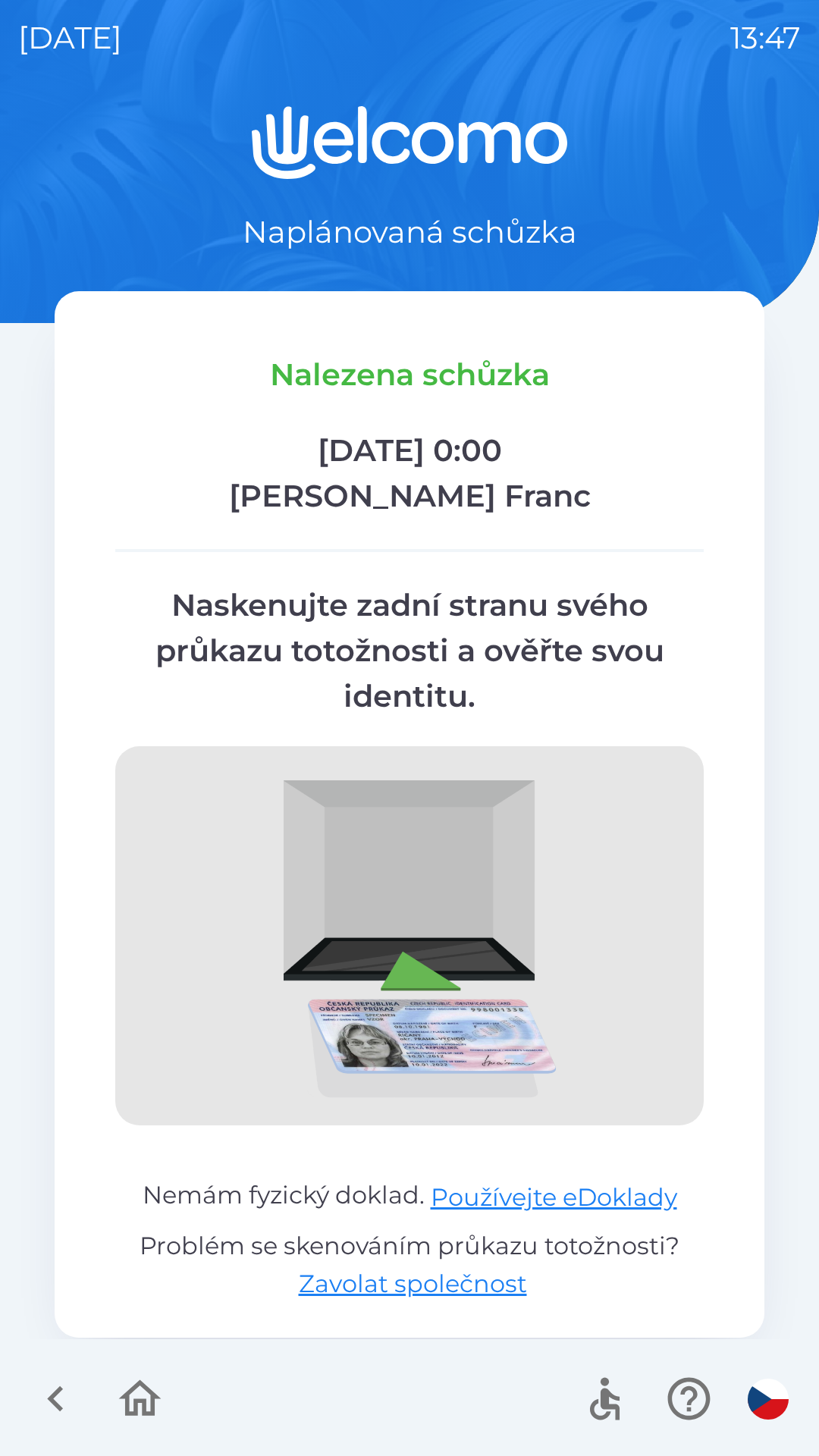
click at [169, 1394] on button "button" at bounding box center [140, 1398] width 63 height 63
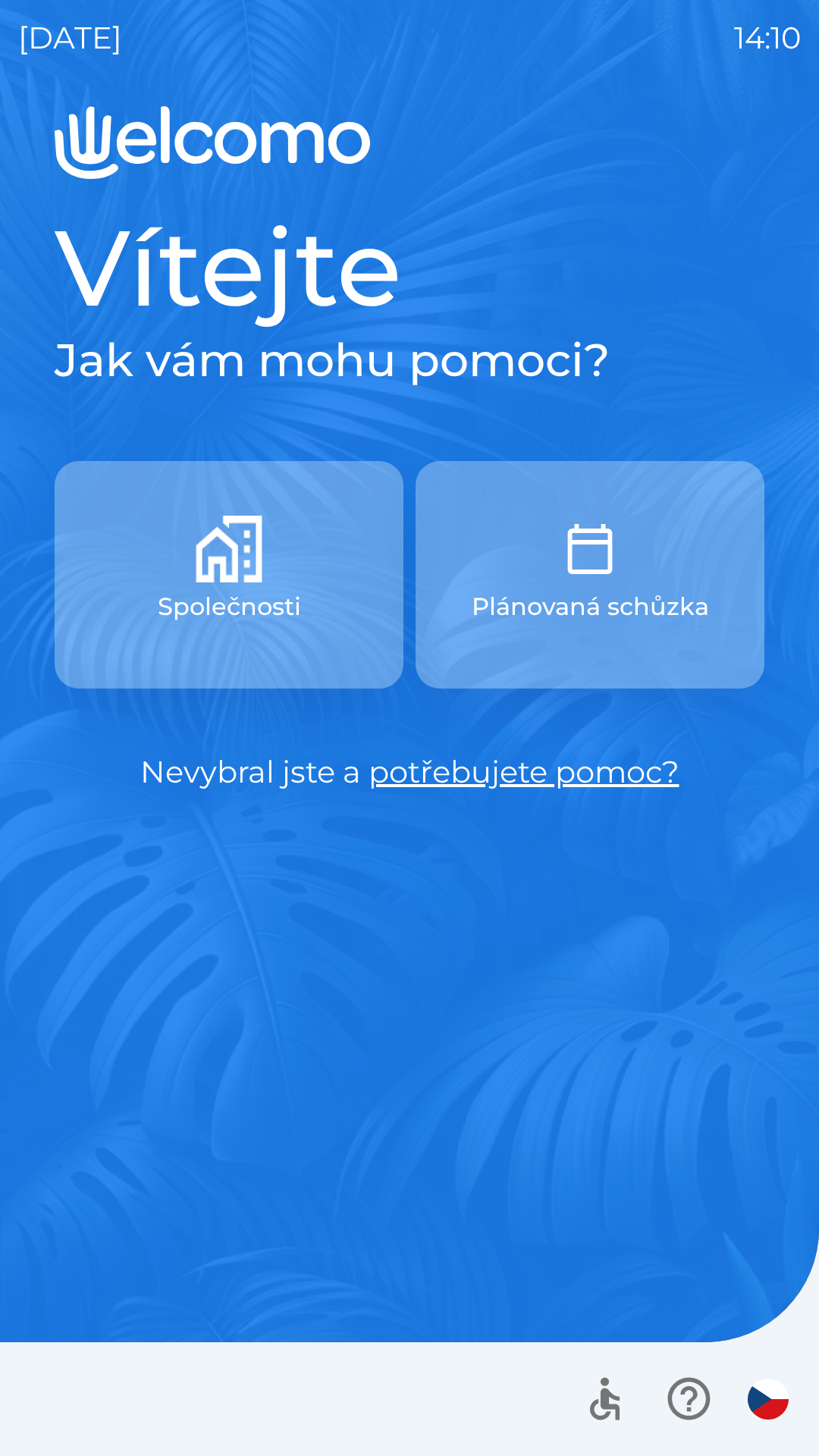
click at [650, 568] on button "Plánovaná schůzka" at bounding box center [590, 575] width 348 height 227
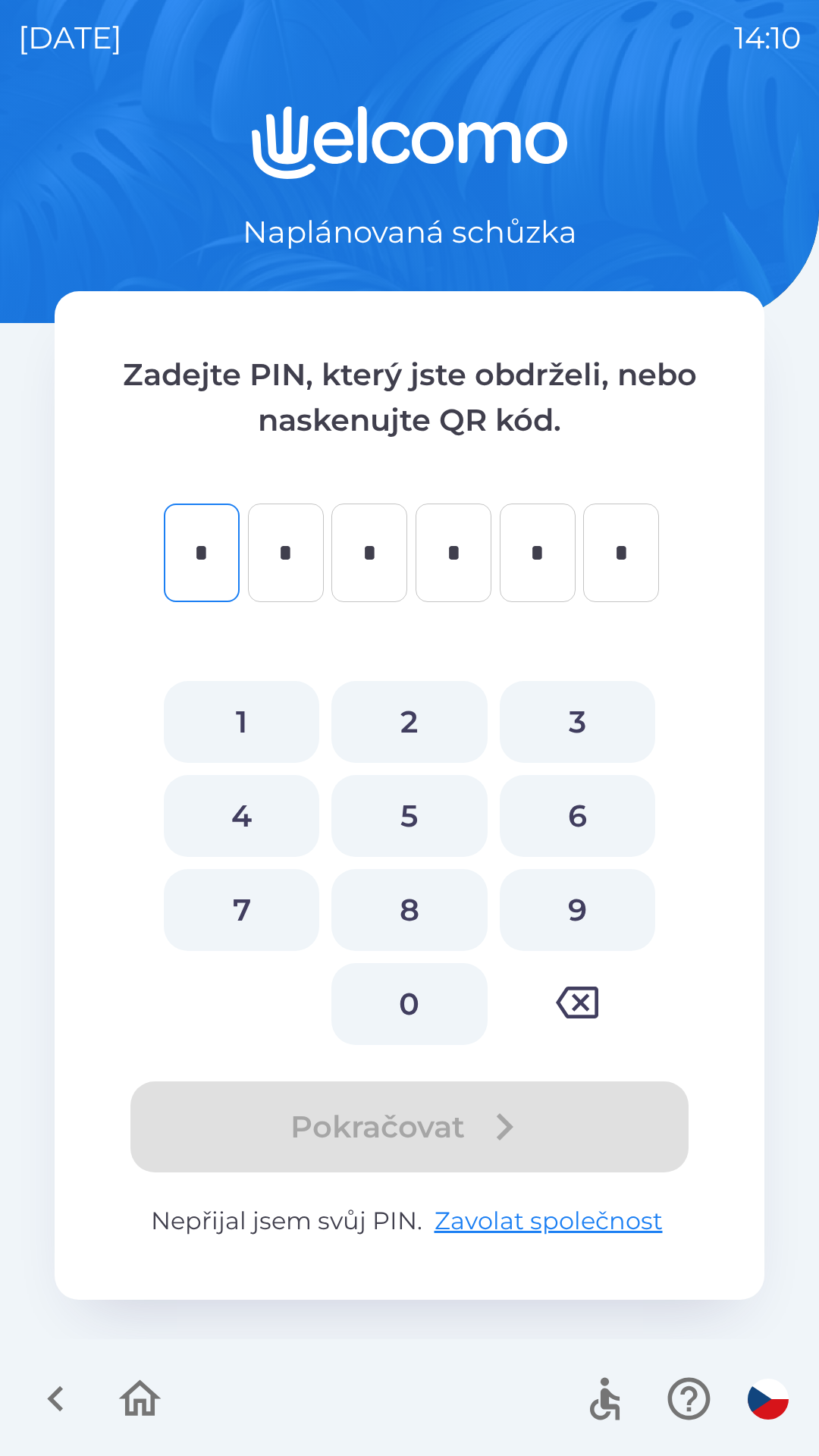
type input "*"
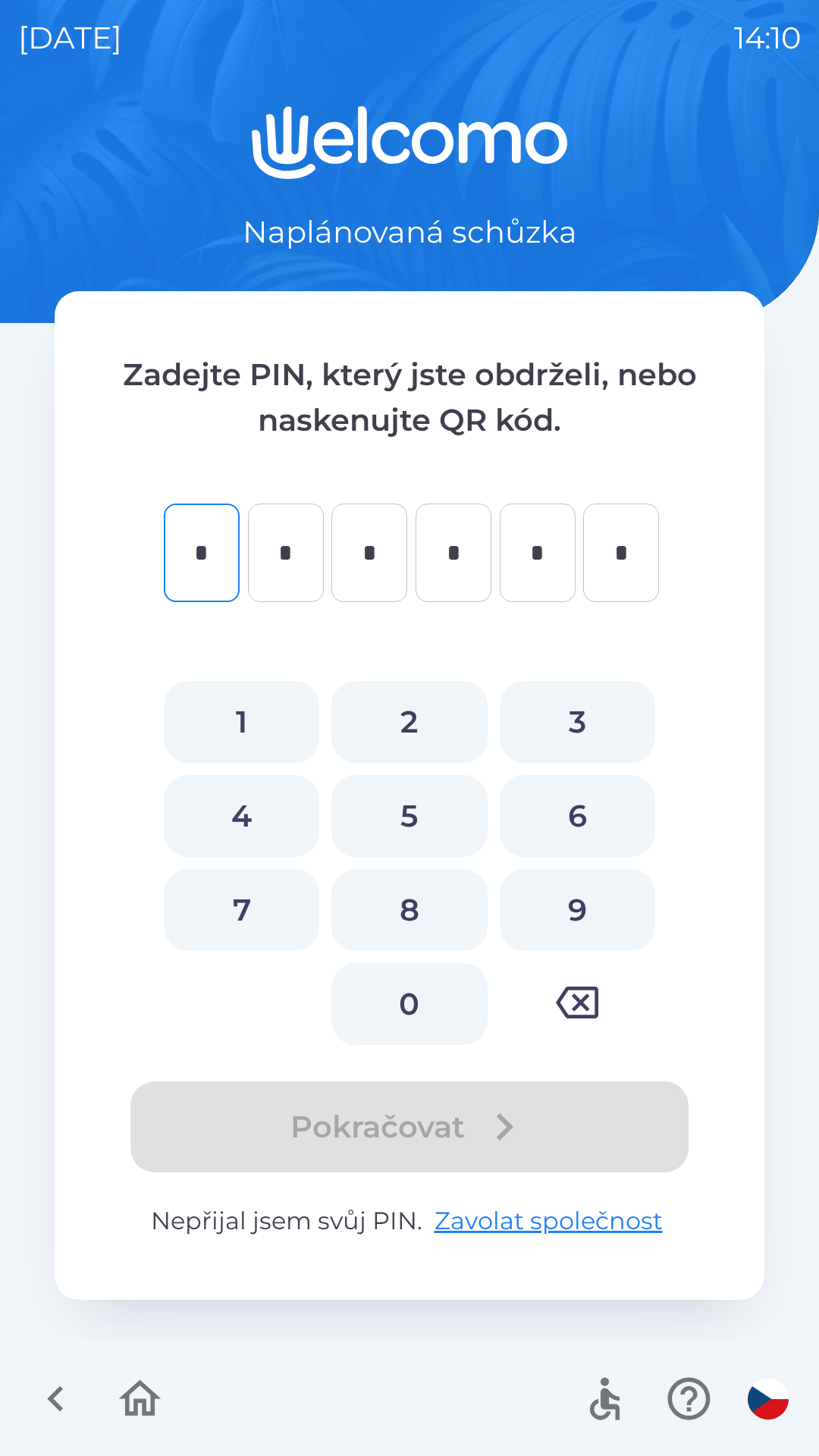
type input "*"
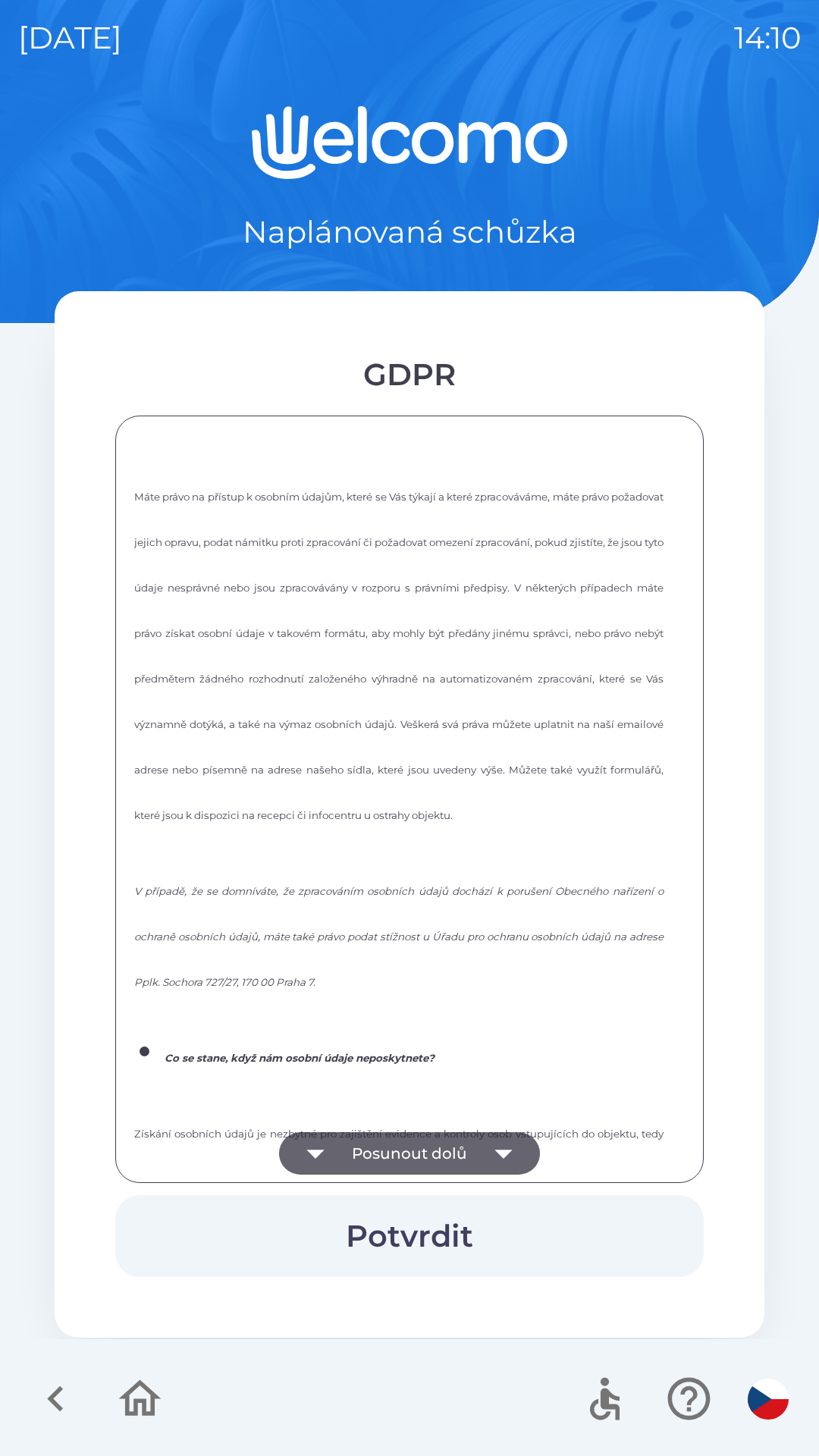
scroll to position [2046, 0]
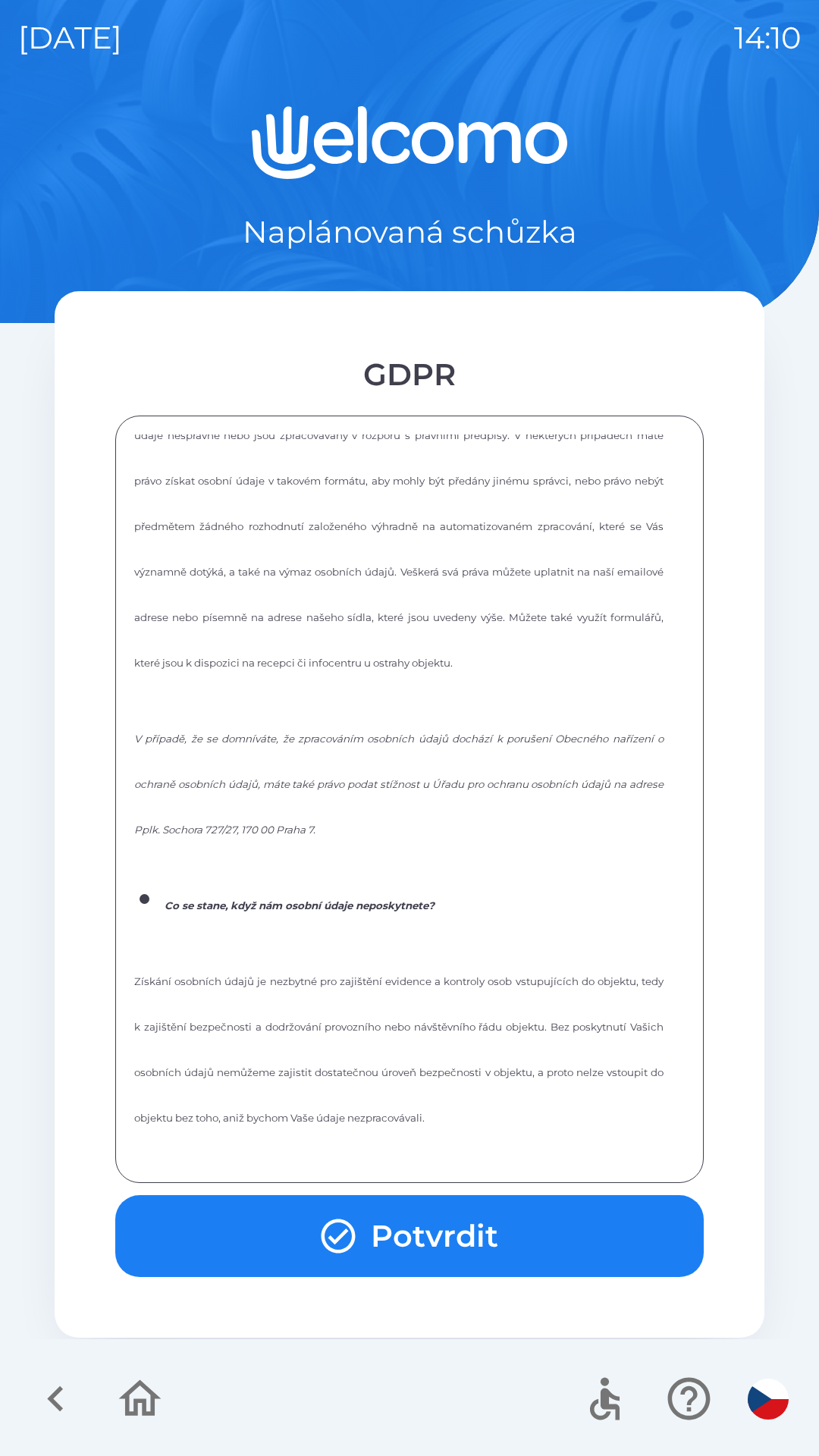
click at [462, 1225] on button "Potvrdit" at bounding box center [409, 1235] width 588 height 82
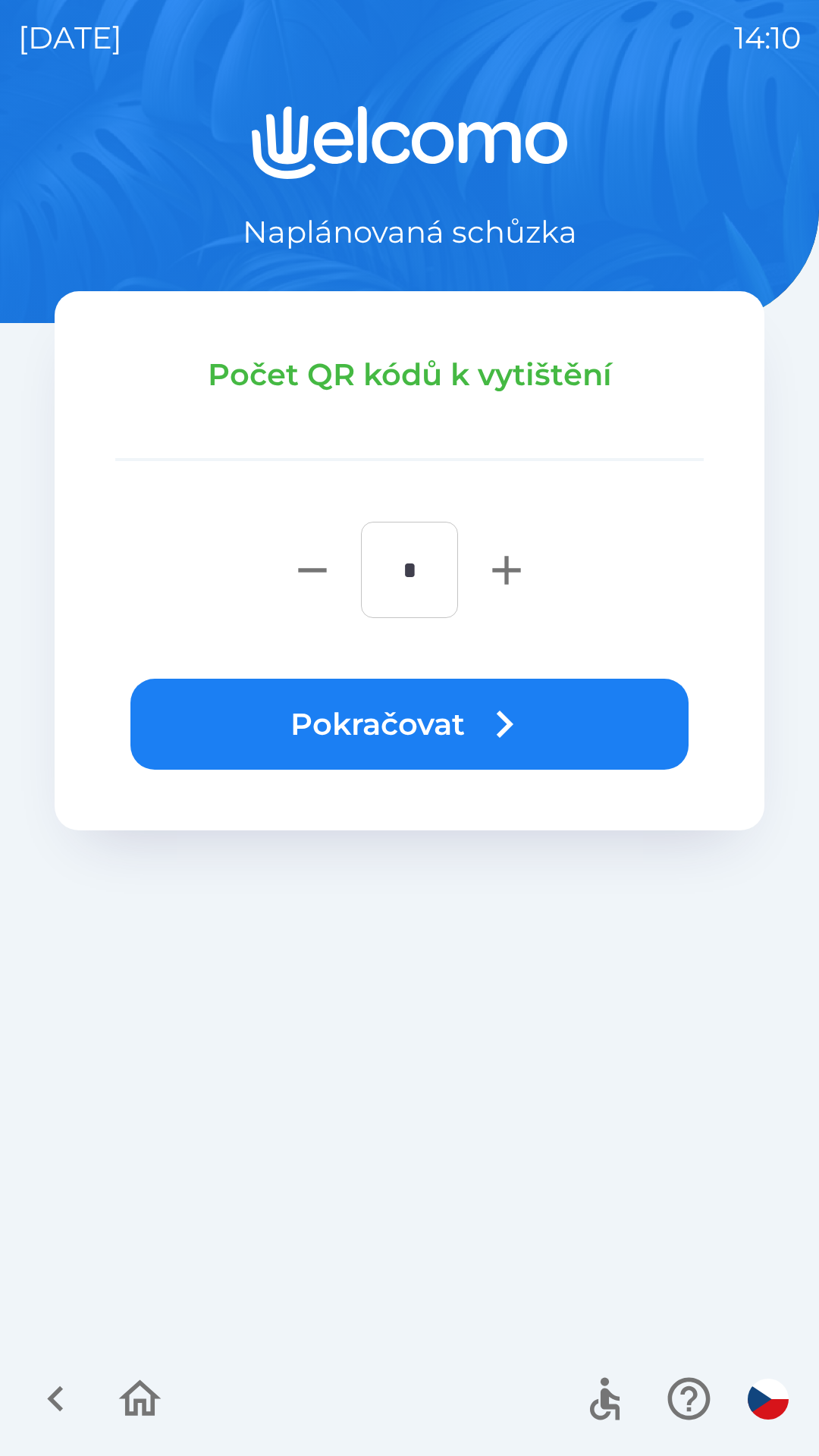
click at [518, 557] on icon "button" at bounding box center [506, 570] width 48 height 48
click at [504, 567] on icon "button" at bounding box center [506, 570] width 48 height 48
click at [323, 561] on icon "button" at bounding box center [312, 570] width 48 height 48
click at [323, 573] on icon "button" at bounding box center [312, 570] width 48 height 48
click at [523, 569] on icon "button" at bounding box center [506, 570] width 48 height 48
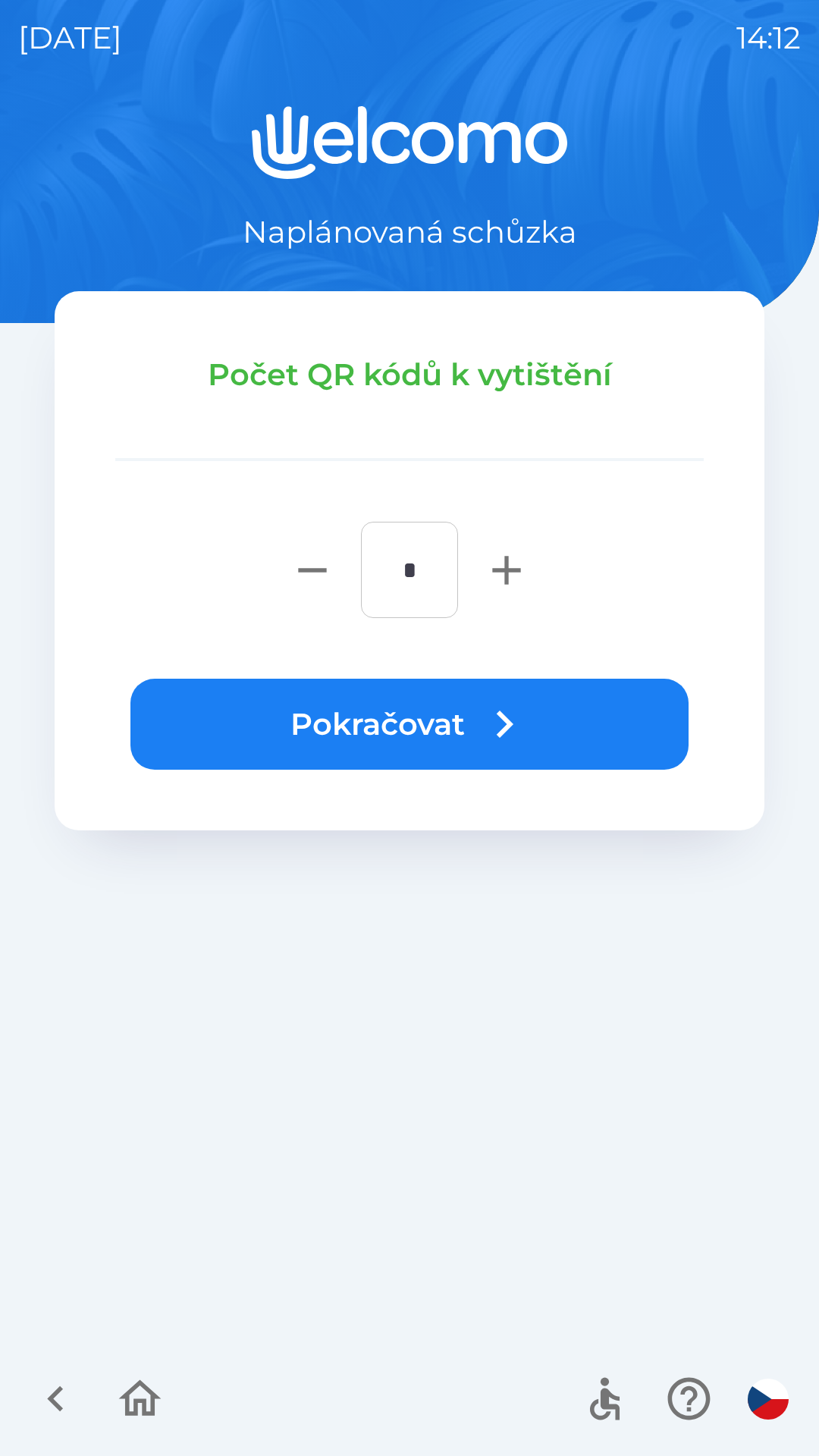
click at [519, 559] on icon "button" at bounding box center [506, 570] width 48 height 48
type input "*"
click at [525, 681] on button "Pokračovat" at bounding box center [409, 724] width 558 height 91
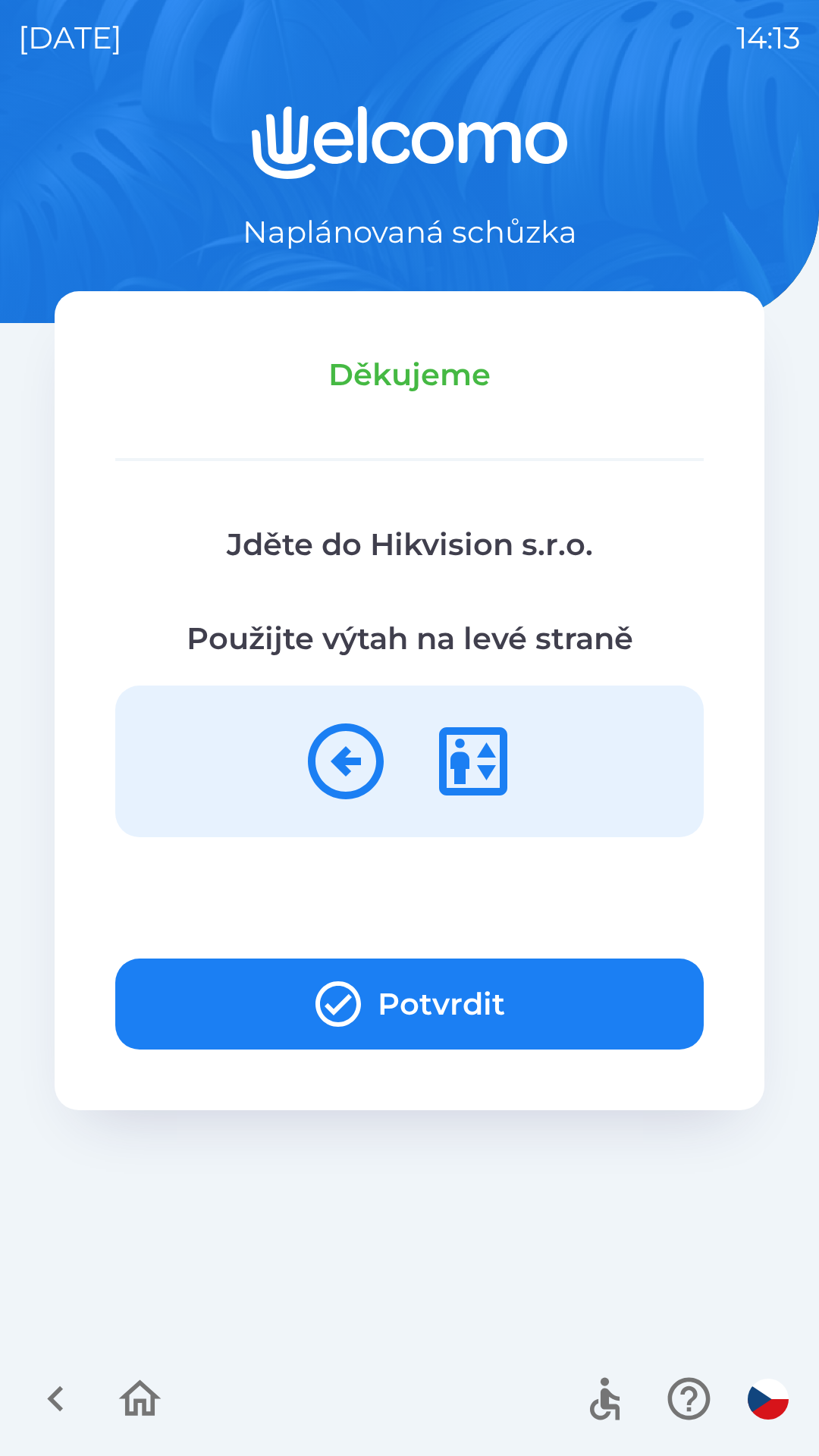
click at [601, 995] on button "Potvrdit" at bounding box center [409, 1004] width 588 height 91
